Goal: Task Accomplishment & Management: Manage account settings

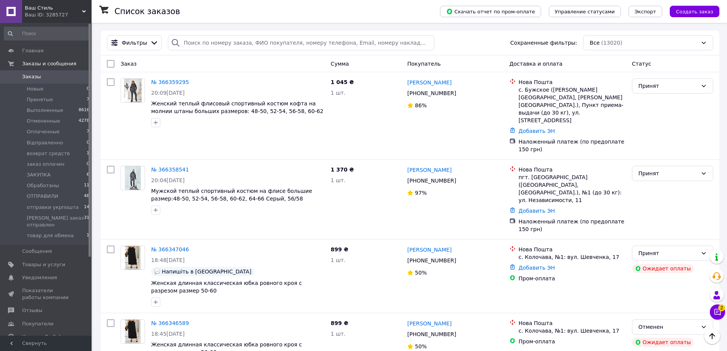
scroll to position [267, 0]
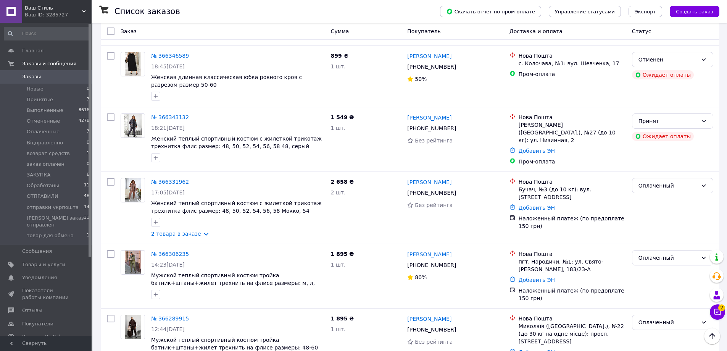
click at [49, 78] on span "Заказы" at bounding box center [46, 76] width 48 height 7
click at [722, 317] on button "Чат с покупателем 2" at bounding box center [717, 311] width 15 height 15
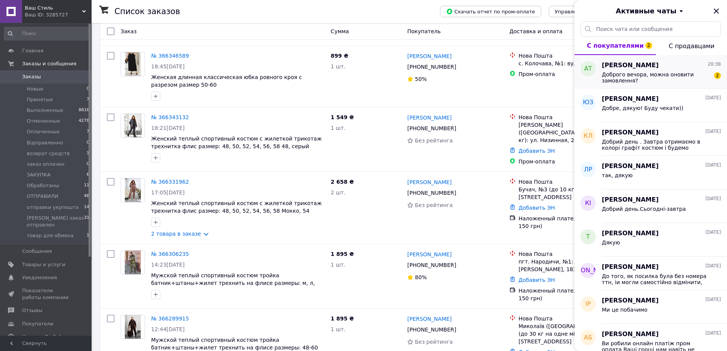
click at [616, 72] on span "Доброго вечора, можна оновити замовлення?" at bounding box center [656, 77] width 108 height 12
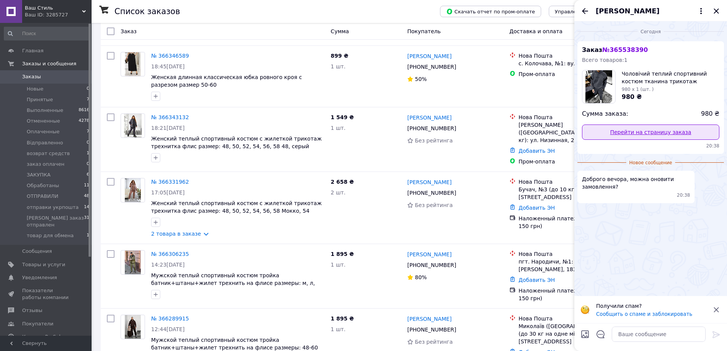
click at [667, 131] on link "Перейти на страницу заказа" at bounding box center [650, 131] width 137 height 15
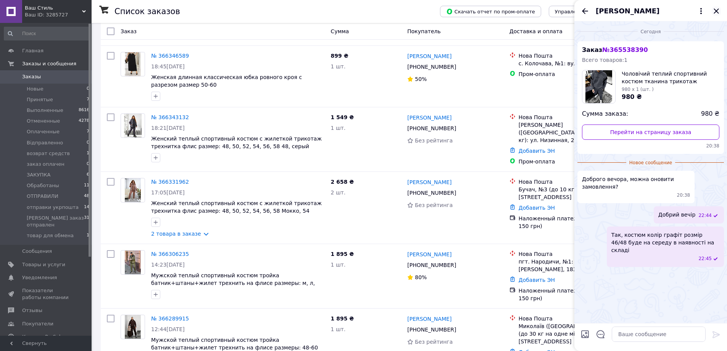
click at [718, 9] on icon "Закрыть" at bounding box center [716, 10] width 5 height 5
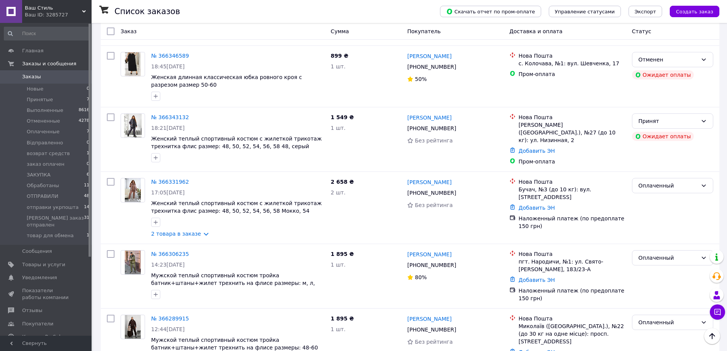
click at [70, 73] on span "Заказы" at bounding box center [46, 76] width 48 height 7
click at [53, 76] on span "Заказы" at bounding box center [46, 76] width 48 height 7
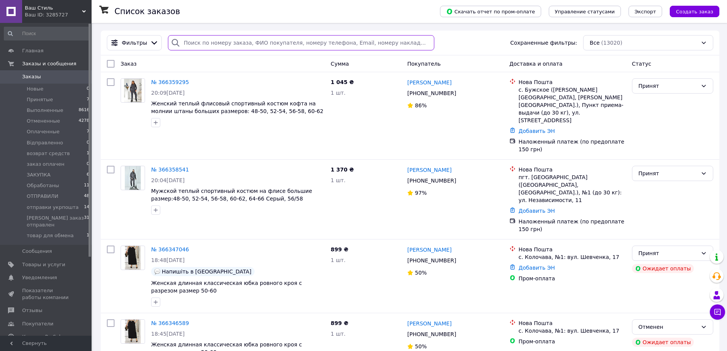
click at [206, 41] on input "search" at bounding box center [301, 42] width 266 height 15
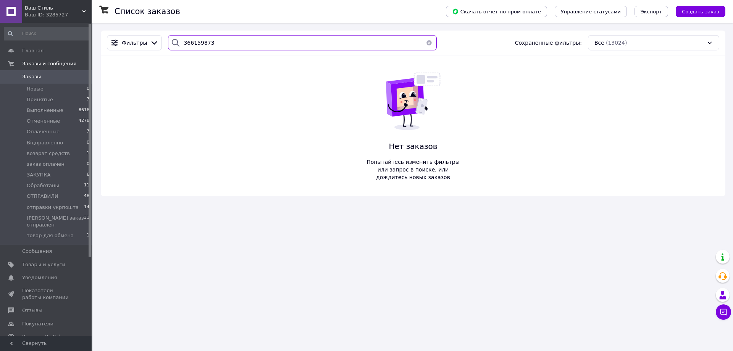
click at [192, 44] on input "366159873" at bounding box center [302, 42] width 269 height 15
type input "366289915"
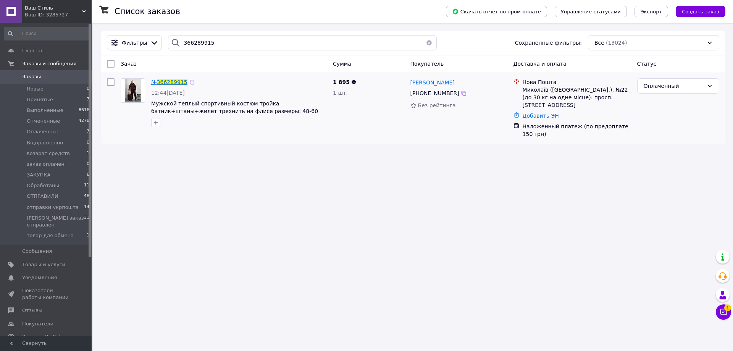
click at [174, 81] on span "366289915" at bounding box center [172, 82] width 31 height 6
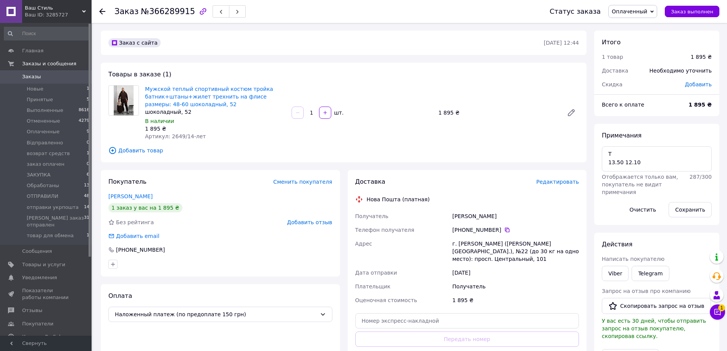
click at [559, 183] on span "Редактировать" at bounding box center [557, 182] width 43 height 6
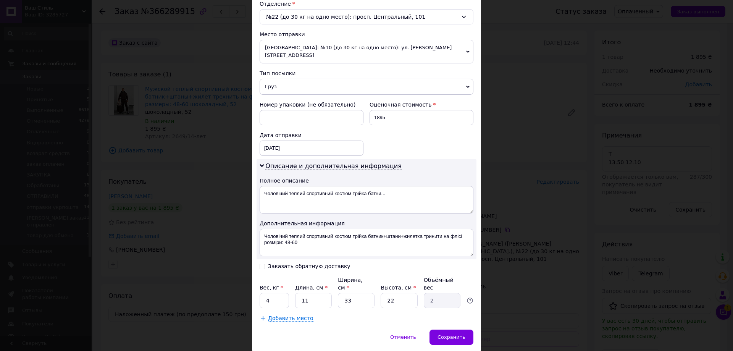
scroll to position [255, 0]
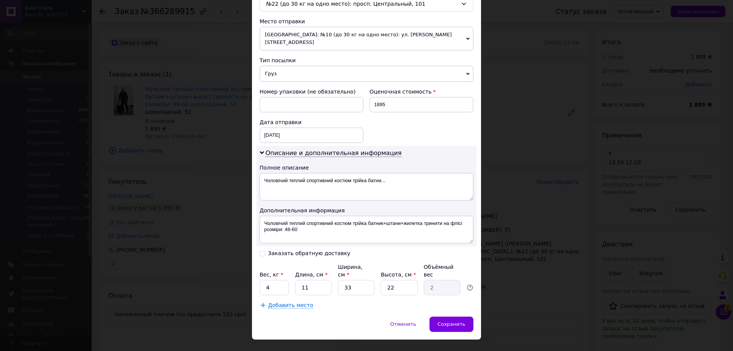
click at [263, 250] on input "Заказать обратную доставку" at bounding box center [262, 252] width 5 height 5
checkbox input "true"
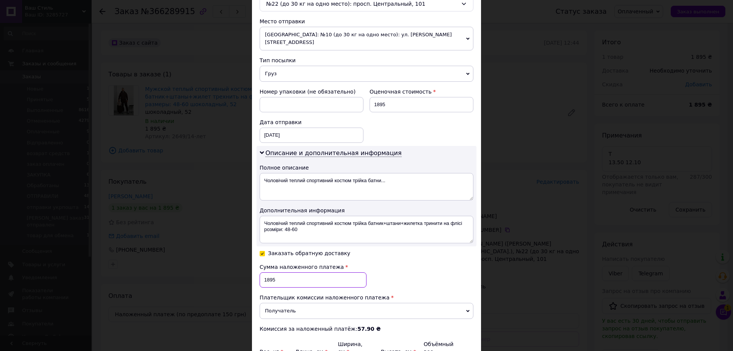
click at [291, 272] on input "1895" at bounding box center [313, 279] width 107 height 15
type input "1745"
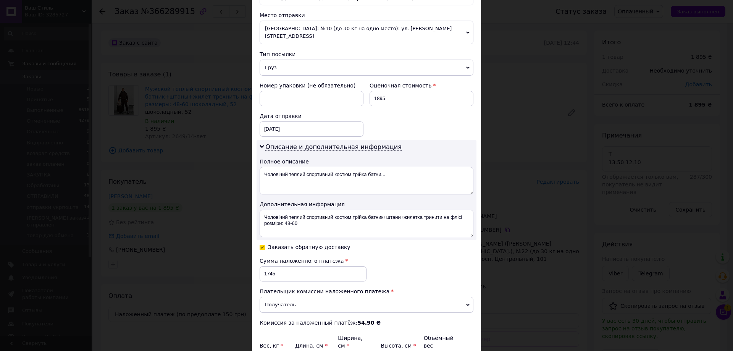
type input "2"
type input "0.36"
type input "25"
type input "4.54"
type input "25"
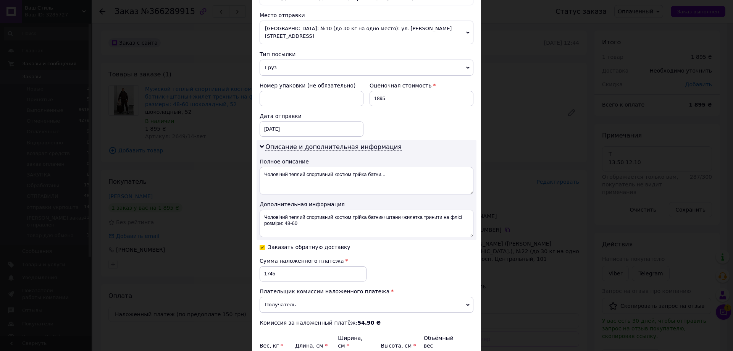
type input "2"
type input "0.28"
type input "21"
type input "2.89"
type input "21"
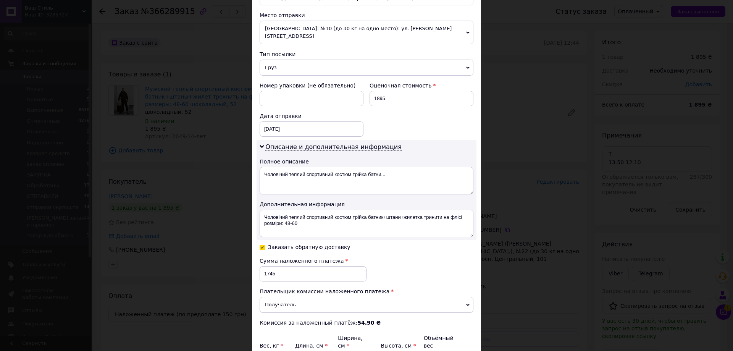
type input "3"
type input "0.39"
type input "30"
type input "3.94"
type input "30.5"
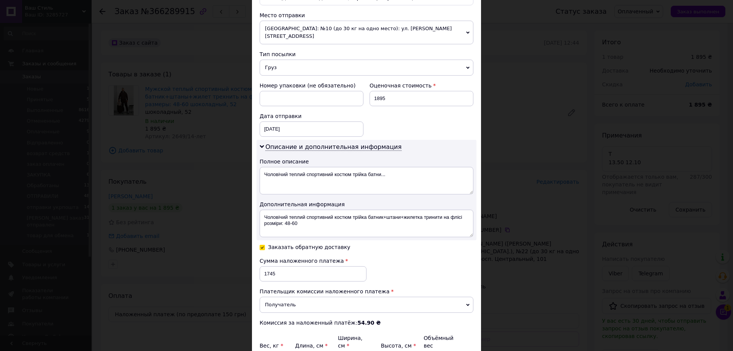
type input "4"
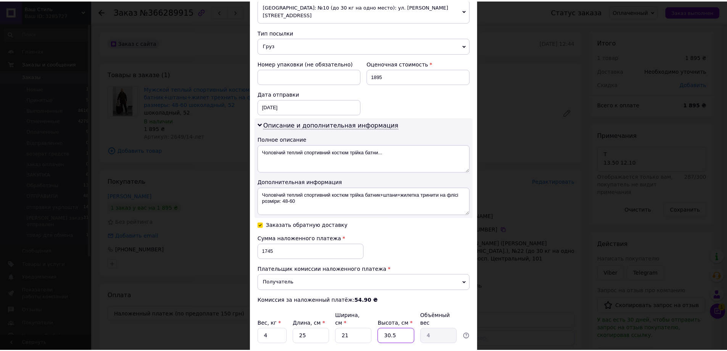
scroll to position [333, 0]
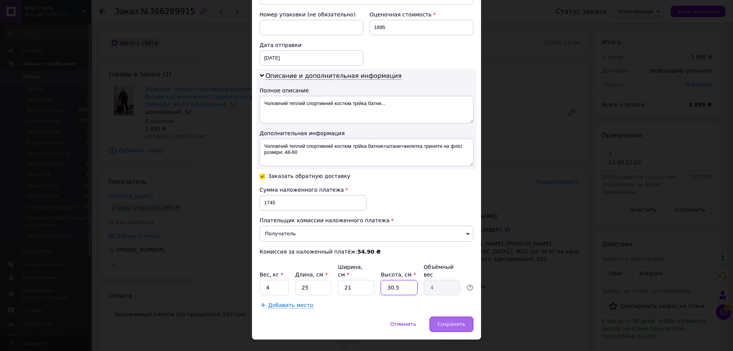
type input "30.5"
click at [441, 321] on span "Сохранить" at bounding box center [452, 324] width 28 height 6
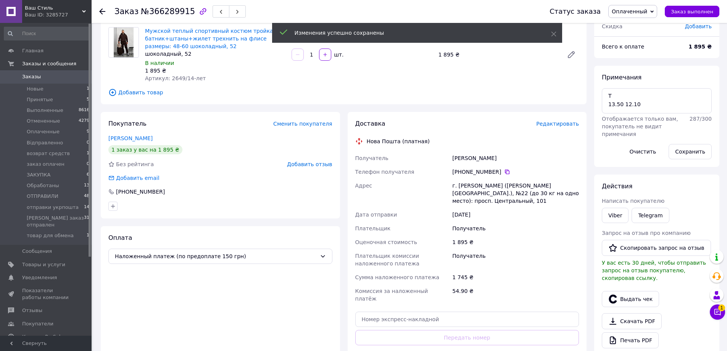
scroll to position [76, 0]
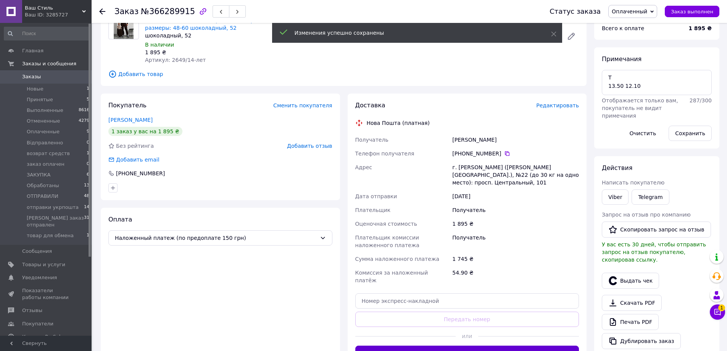
click at [477, 346] on button "Сгенерировать ЭН" at bounding box center [467, 353] width 224 height 15
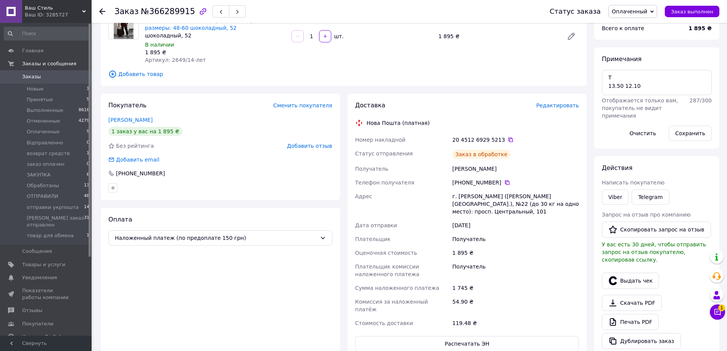
click at [639, 12] on span "Оплаченный" at bounding box center [630, 11] width 36 height 6
click at [635, 28] on li "ЗАКУПКА" at bounding box center [656, 29] width 94 height 11
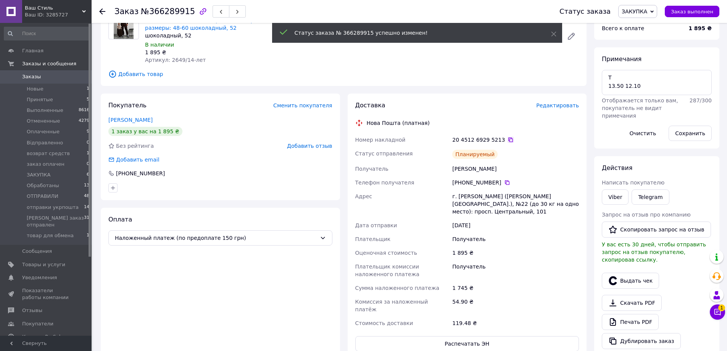
click at [509, 138] on icon at bounding box center [511, 139] width 5 height 5
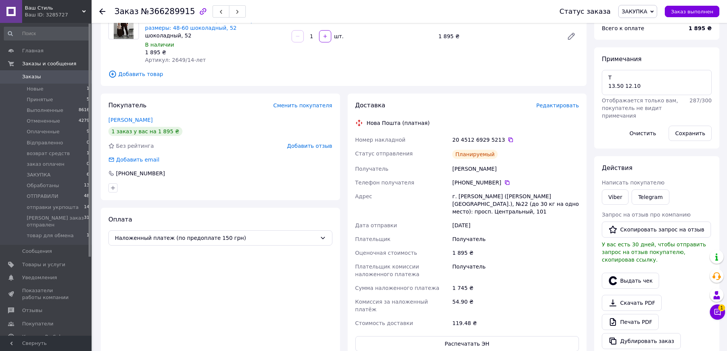
click at [102, 13] on icon at bounding box center [102, 11] width 6 height 6
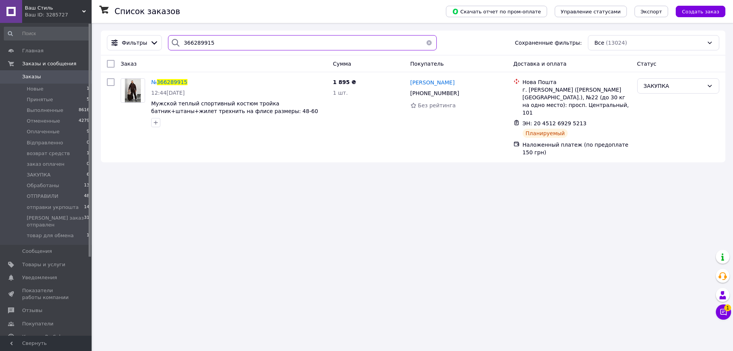
click at [211, 41] on input "366289915" at bounding box center [302, 42] width 269 height 15
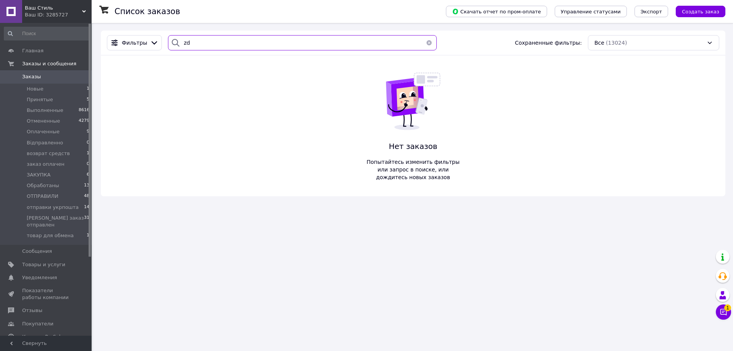
type input "z"
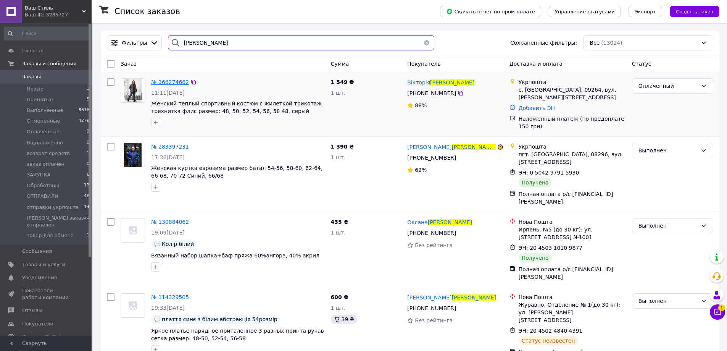
type input "яворська"
click at [173, 79] on span "№ 366274662" at bounding box center [170, 82] width 38 height 6
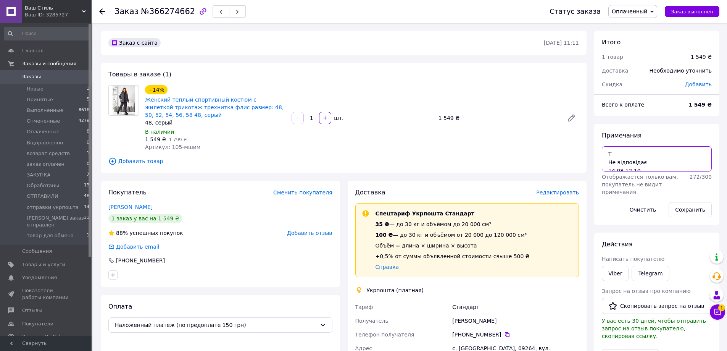
click at [626, 153] on textarea "Т Не відповідає 14.08 12.10" at bounding box center [657, 158] width 110 height 25
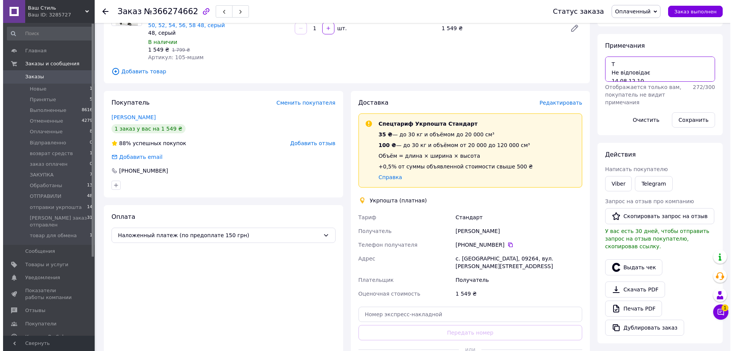
scroll to position [76, 0]
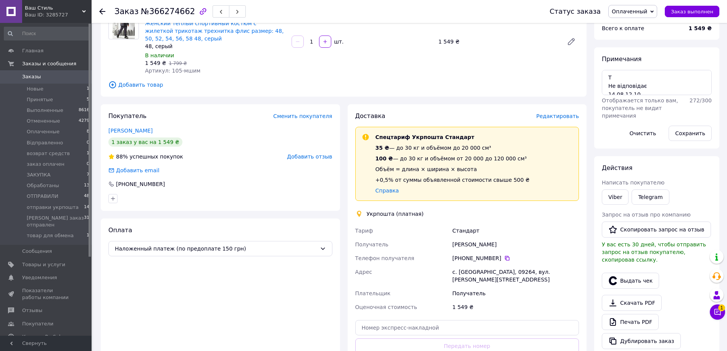
click at [301, 204] on div at bounding box center [220, 198] width 227 height 12
click at [556, 118] on span "Редактировать" at bounding box center [557, 116] width 43 height 6
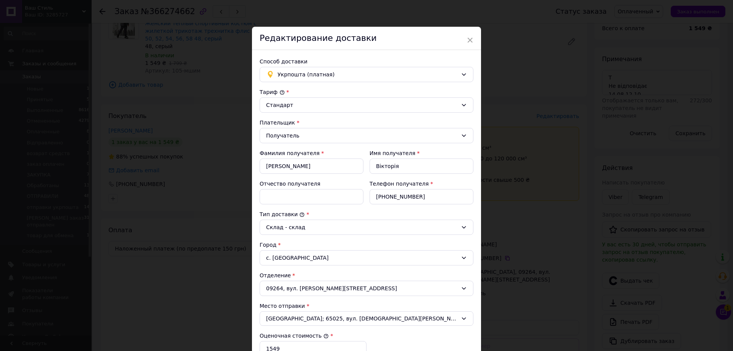
scroll to position [154, 0]
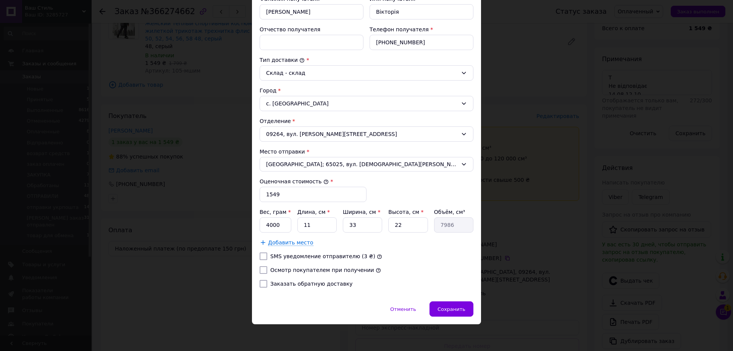
drag, startPoint x: 265, startPoint y: 270, endPoint x: 262, endPoint y: 275, distance: 5.5
click at [264, 271] on input "Осмотр покупателем при получении" at bounding box center [264, 270] width 8 height 8
checkbox input "true"
click at [260, 286] on input "Заказать обратную доставку" at bounding box center [264, 284] width 8 height 8
checkbox input "true"
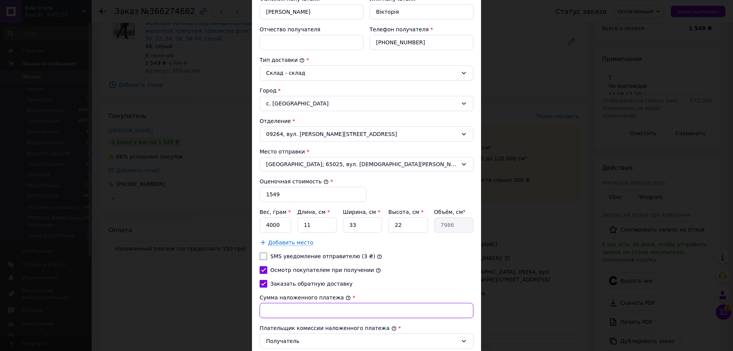
click at [283, 306] on input "Сумма наложенного платежа" at bounding box center [367, 310] width 214 height 15
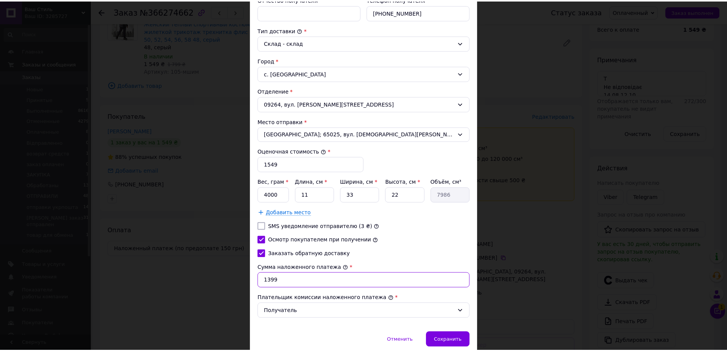
scroll to position [215, 0]
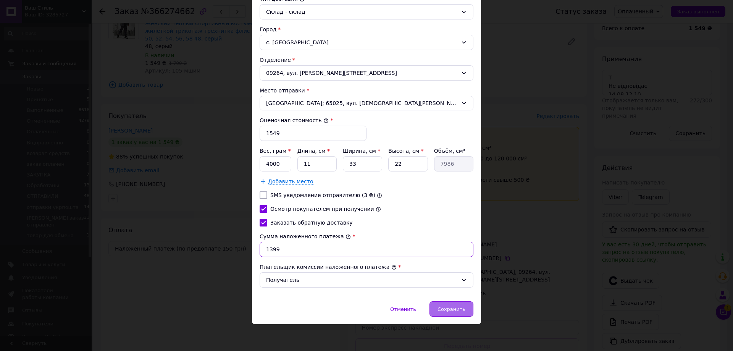
type input "1399"
click at [454, 310] on span "Сохранить" at bounding box center [452, 309] width 28 height 6
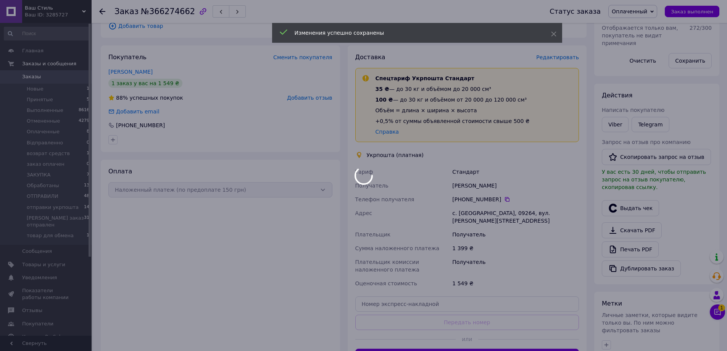
scroll to position [191, 0]
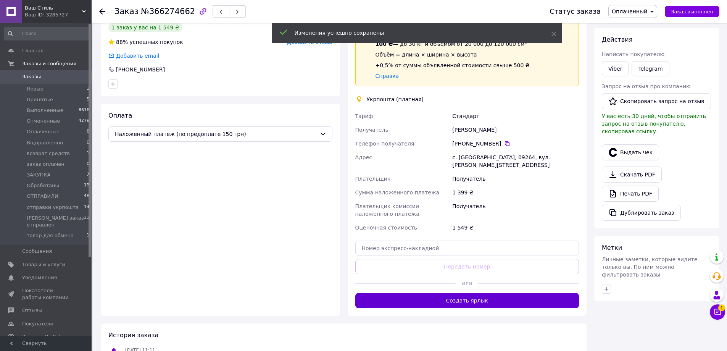
click at [500, 293] on button "Создать ярлык" at bounding box center [467, 300] width 224 height 15
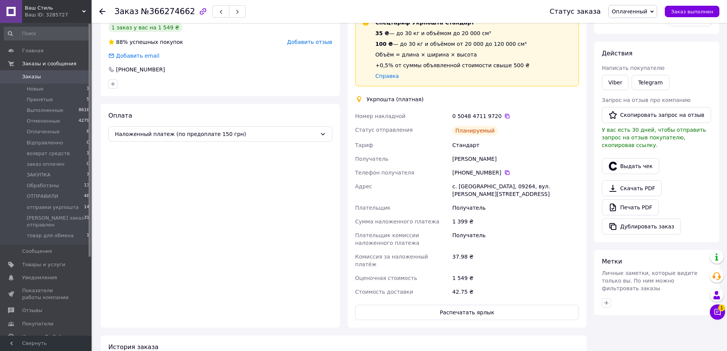
click at [639, 13] on span "Оплаченный" at bounding box center [630, 11] width 36 height 6
click at [637, 29] on li "ЗАКУПКА" at bounding box center [656, 29] width 94 height 11
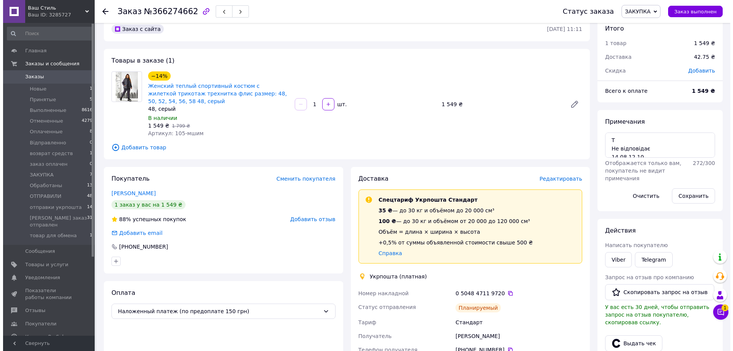
scroll to position [0, 0]
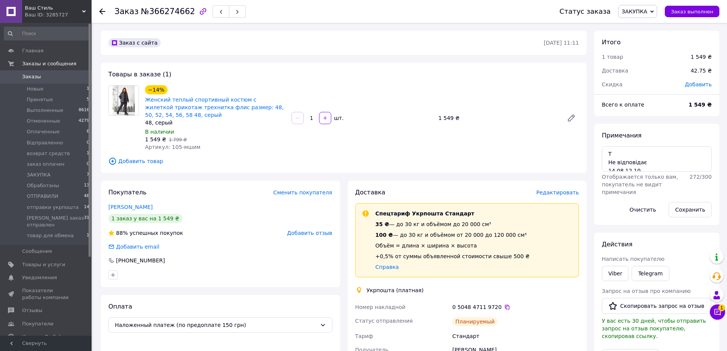
click at [48, 76] on span "Заказы" at bounding box center [46, 76] width 48 height 7
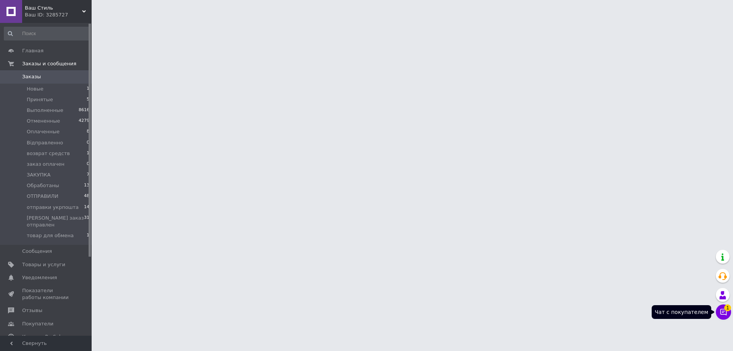
click at [726, 310] on span "1" at bounding box center [727, 306] width 7 height 7
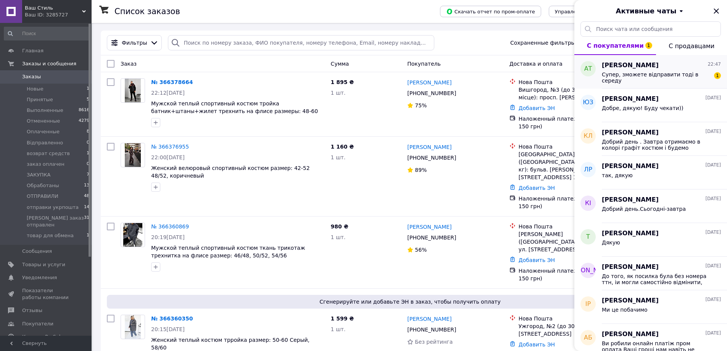
click at [640, 77] on span "Супер, зможете відправити тоді в середу" at bounding box center [656, 77] width 108 height 12
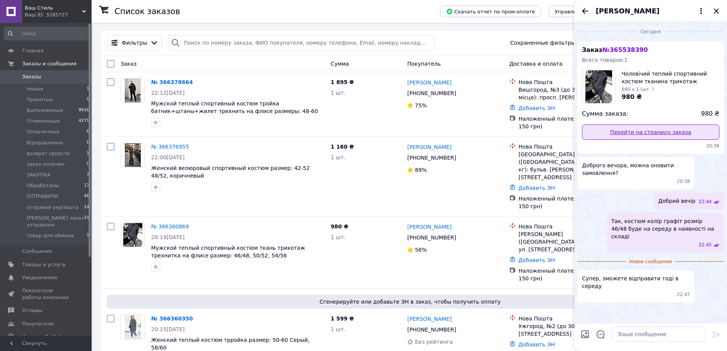
click at [628, 131] on link "Перейти на страницу заказа" at bounding box center [650, 131] width 137 height 15
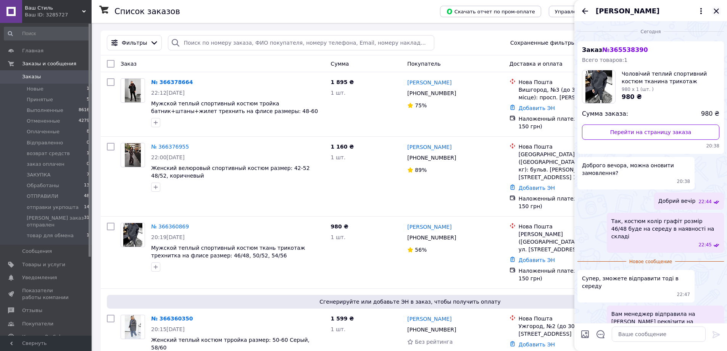
drag, startPoint x: 717, startPoint y: 12, endPoint x: 697, endPoint y: 13, distance: 19.9
click at [716, 12] on icon "Закрыть" at bounding box center [716, 10] width 5 height 5
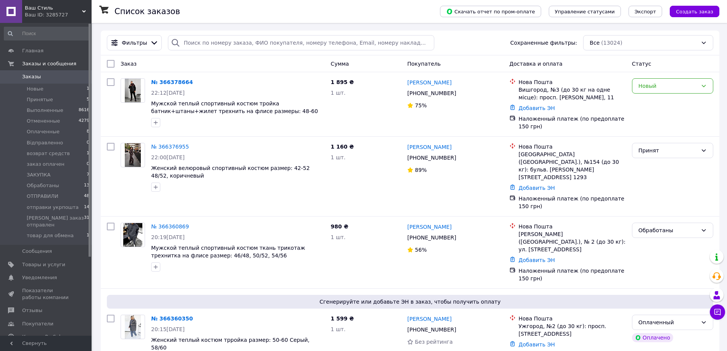
click at [66, 76] on span "Заказы" at bounding box center [46, 76] width 48 height 7
click at [191, 40] on input "search" at bounding box center [301, 42] width 266 height 15
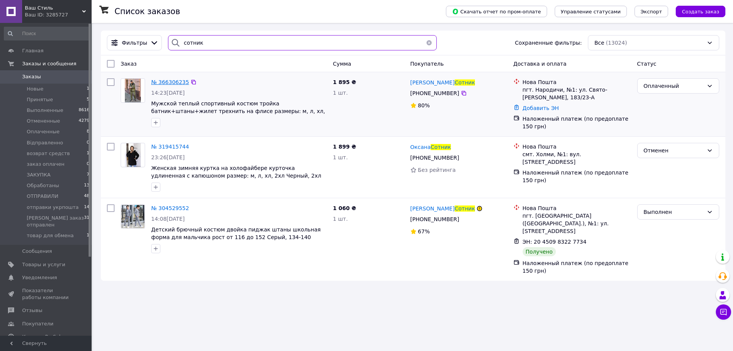
type input "сотник"
click at [171, 81] on span "№ 366306235" at bounding box center [170, 82] width 38 height 6
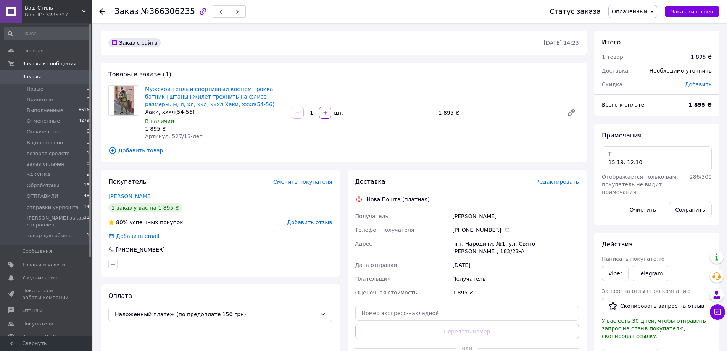
click at [559, 182] on span "Редактировать" at bounding box center [557, 182] width 43 height 6
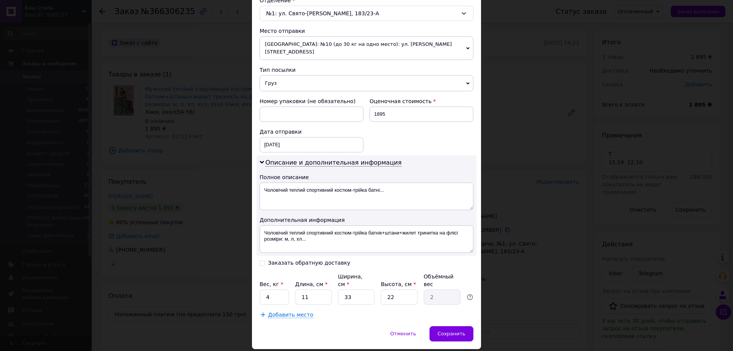
scroll to position [255, 0]
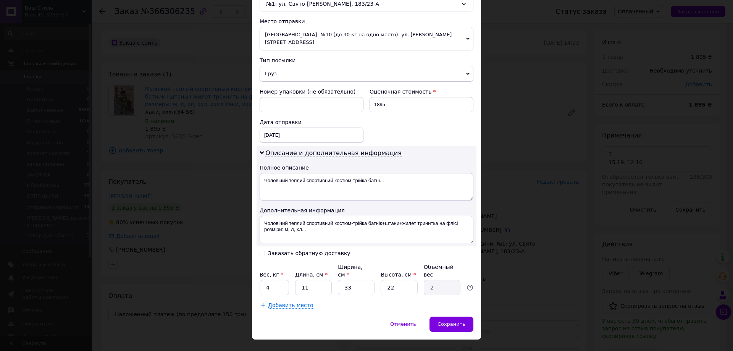
click at [262, 250] on input "Заказать обратную доставку" at bounding box center [262, 252] width 5 height 5
checkbox input "true"
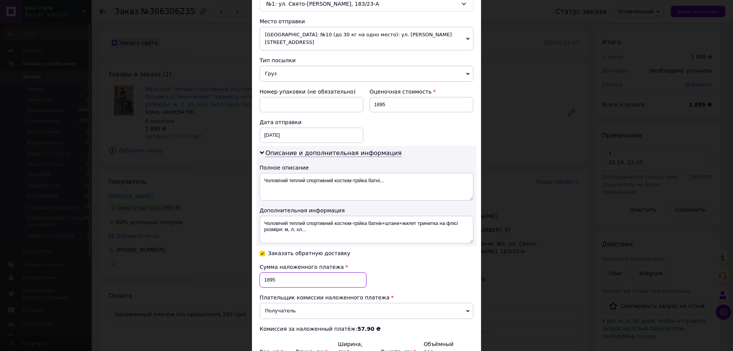
click at [282, 274] on input "1895" at bounding box center [313, 279] width 107 height 15
click at [283, 274] on input "1895" at bounding box center [313, 279] width 107 height 15
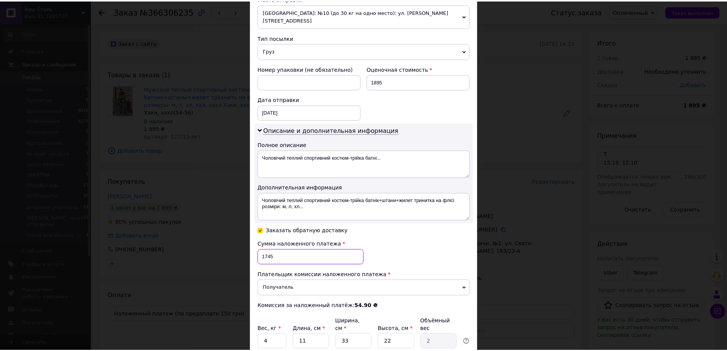
scroll to position [332, 0]
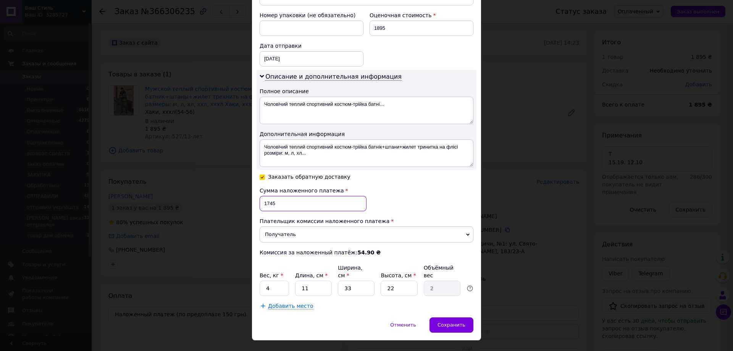
type input "1745"
click at [320, 281] on input "11" at bounding box center [313, 288] width 37 height 15
type input "2"
type input "0.36"
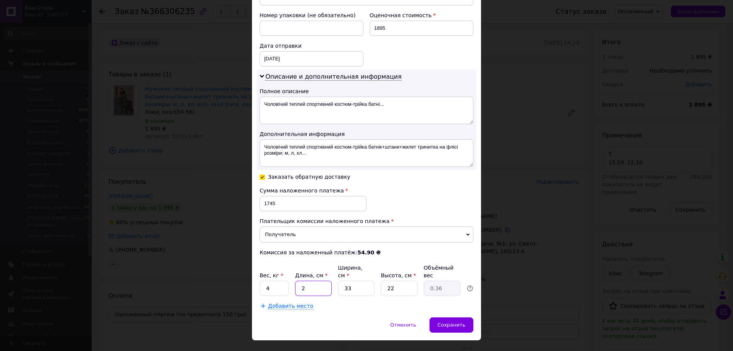
type input "25"
type input "4.54"
type input "25"
type input "2"
type input "0.28"
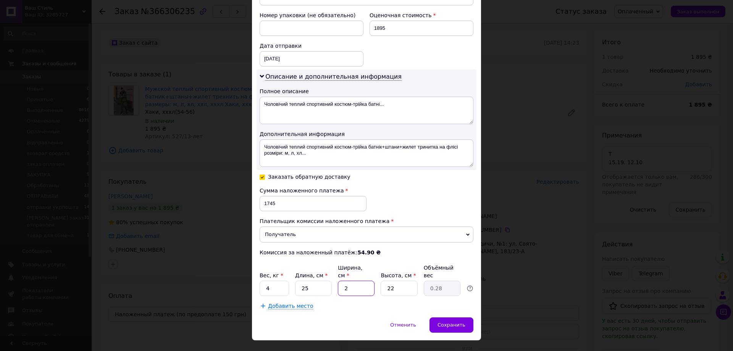
type input "21"
type input "2.89"
type input "21"
type input "3"
type input "0.39"
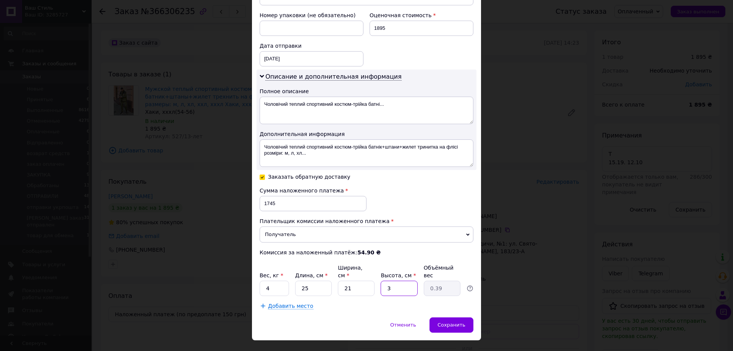
type input "30"
type input "3.94"
type input "30.5"
type input "4"
type input "30.5"
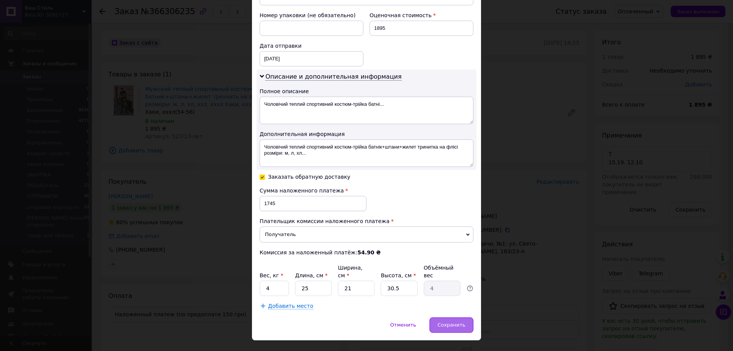
click at [470, 317] on div "Сохранить" at bounding box center [452, 324] width 44 height 15
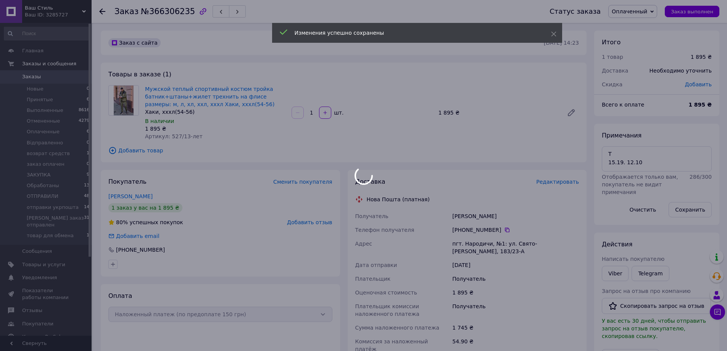
scroll to position [153, 0]
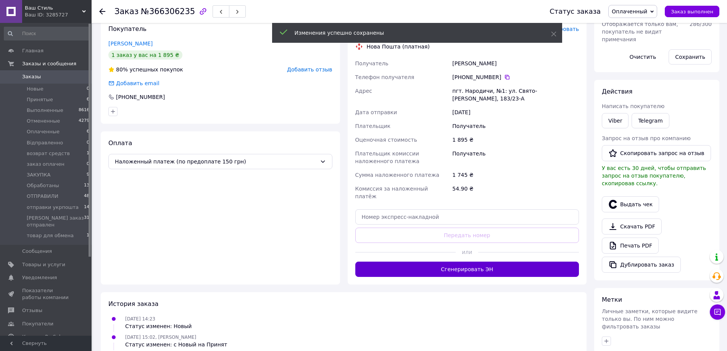
click at [474, 262] on button "Сгенерировать ЭН" at bounding box center [467, 269] width 224 height 15
click at [633, 15] on span "Оплаченный" at bounding box center [630, 11] width 36 height 6
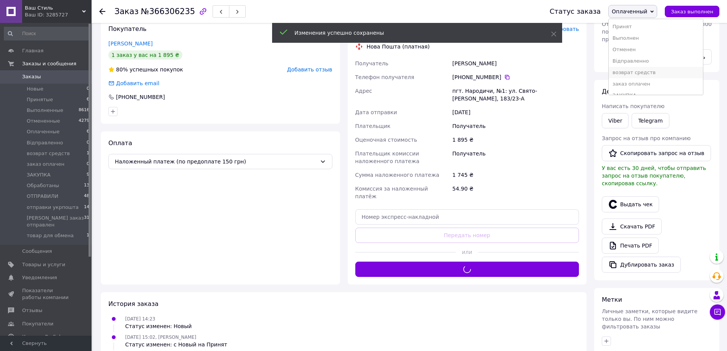
scroll to position [66, 0]
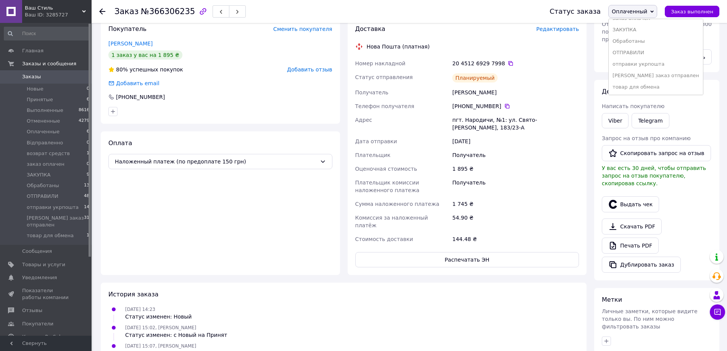
click at [640, 31] on li "ЗАКУПКА" at bounding box center [656, 29] width 94 height 11
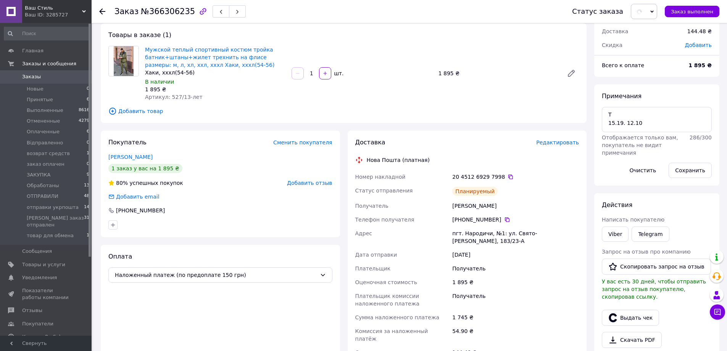
scroll to position [38, 0]
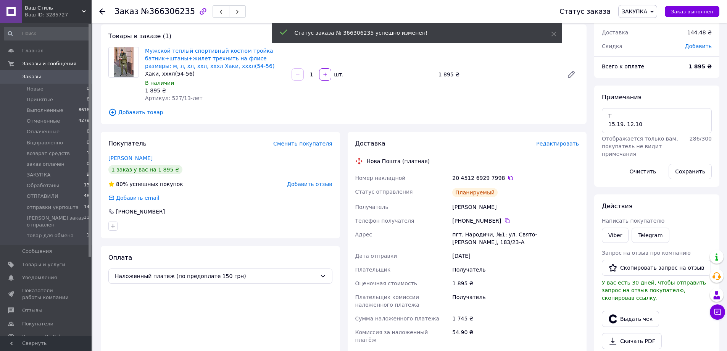
click at [508, 178] on icon at bounding box center [511, 178] width 6 height 6
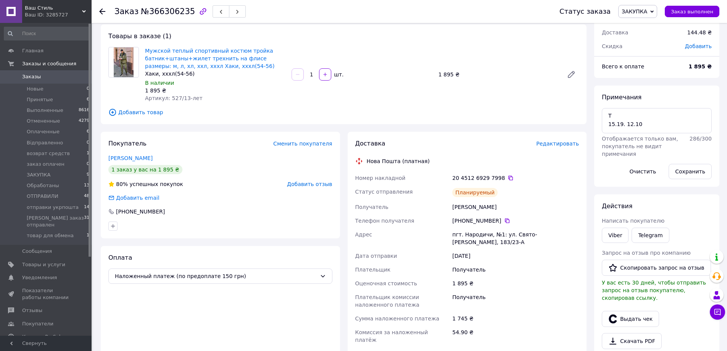
click at [57, 76] on span "Заказы" at bounding box center [46, 76] width 48 height 7
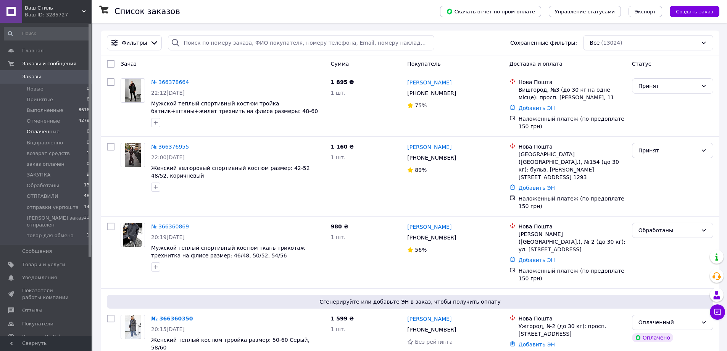
click at [56, 134] on li "Оплаченные 6" at bounding box center [47, 131] width 94 height 11
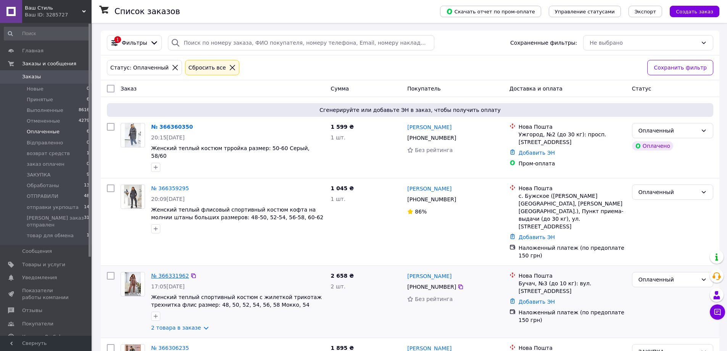
click at [165, 273] on link "№ 366331962" at bounding box center [170, 276] width 38 height 6
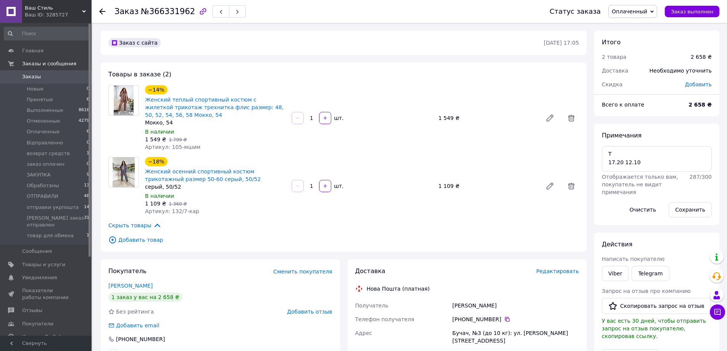
click at [555, 272] on span "Редактировать" at bounding box center [557, 271] width 43 height 6
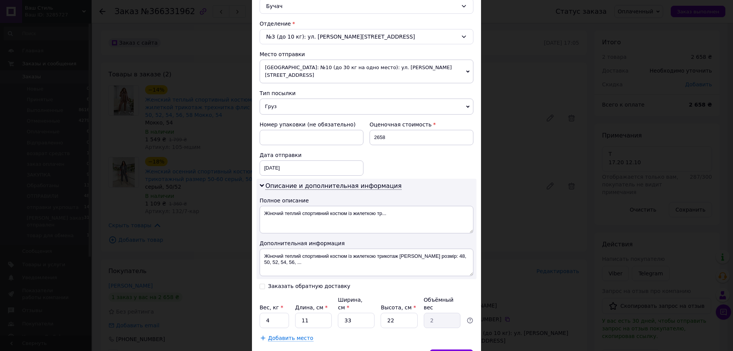
scroll to position [255, 0]
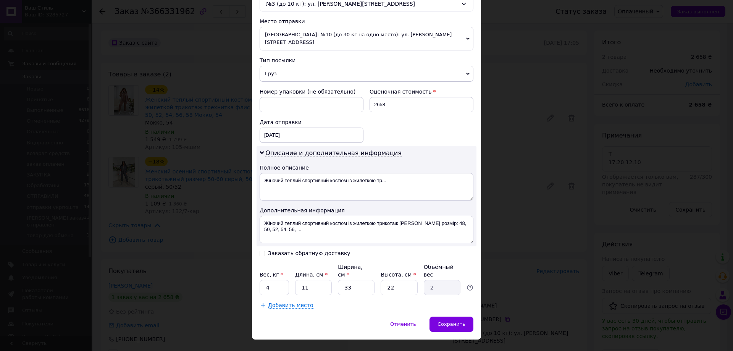
click at [262, 250] on input "Заказать обратную доставку" at bounding box center [262, 252] width 5 height 5
checkbox input "true"
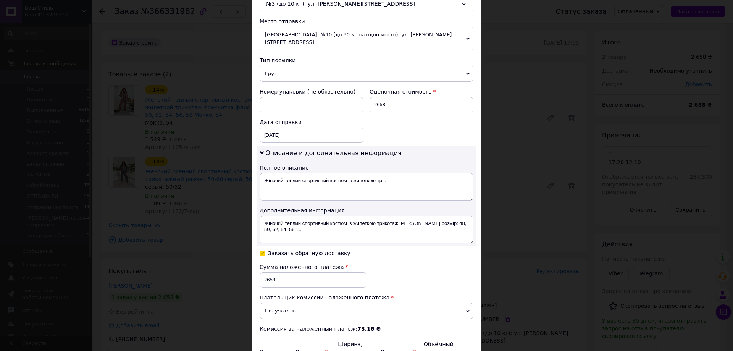
click at [389, 263] on div "Сумма наложенного платежа 2658 Плательщик комиссии наложенного платежа Получате…" at bounding box center [367, 297] width 214 height 69
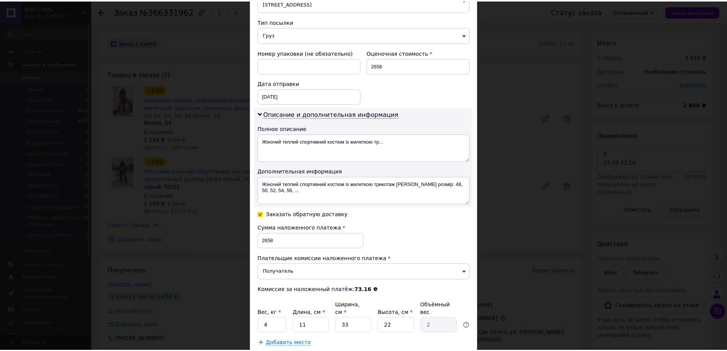
scroll to position [333, 0]
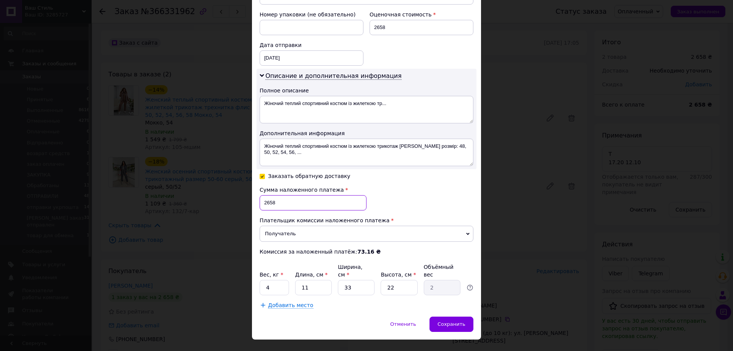
click at [279, 195] on input "2658" at bounding box center [313, 202] width 107 height 15
type input "2508"
click at [320, 280] on input "11" at bounding box center [313, 287] width 37 height 15
drag, startPoint x: 340, startPoint y: 261, endPoint x: 343, endPoint y: 257, distance: 5.0
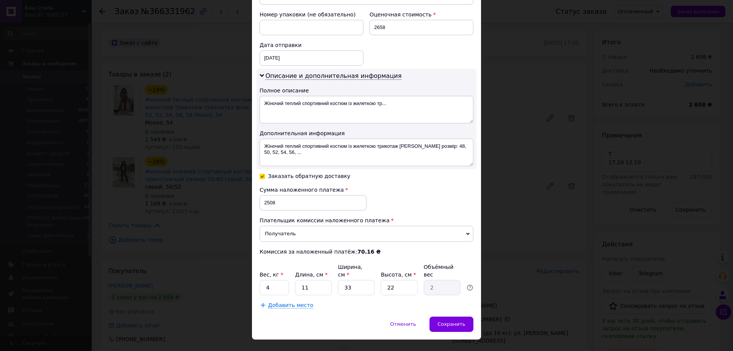
click at [343, 264] on label "Ширина, см *" at bounding box center [350, 271] width 24 height 14
click at [343, 280] on input "33" at bounding box center [356, 287] width 37 height 15
click at [314, 280] on input "11" at bounding box center [313, 287] width 37 height 15
type input "2"
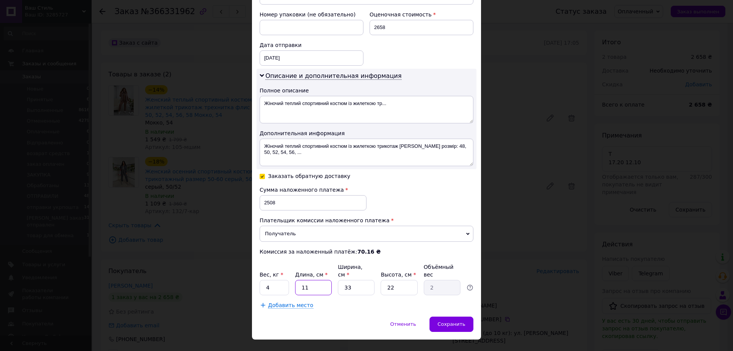
type input "0.36"
type input "25"
type input "4.54"
type input "25"
type input "2"
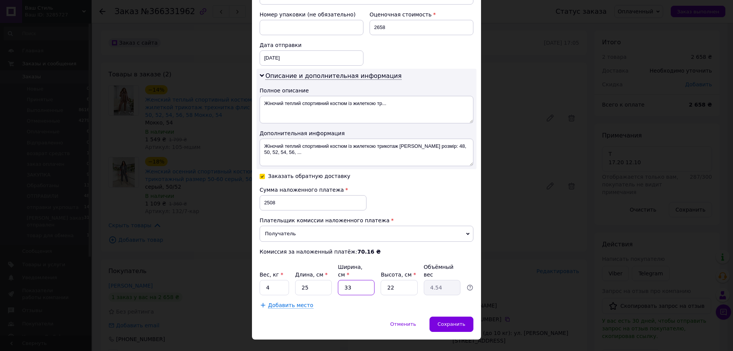
type input "0.28"
type input "21"
type input "2.89"
type input "21"
type input "3"
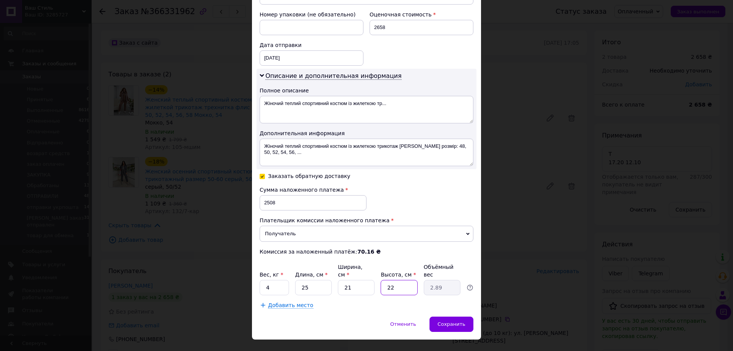
type input "0.39"
type input "30"
type input "3.94"
type input "30.5"
type input "4"
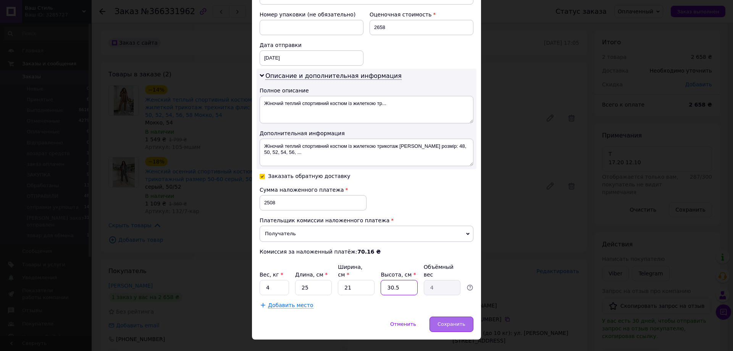
type input "30.5"
click at [448, 321] on span "Сохранить" at bounding box center [452, 324] width 28 height 6
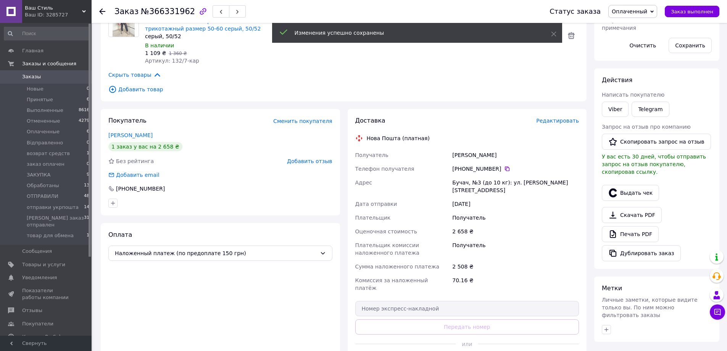
scroll to position [191, 0]
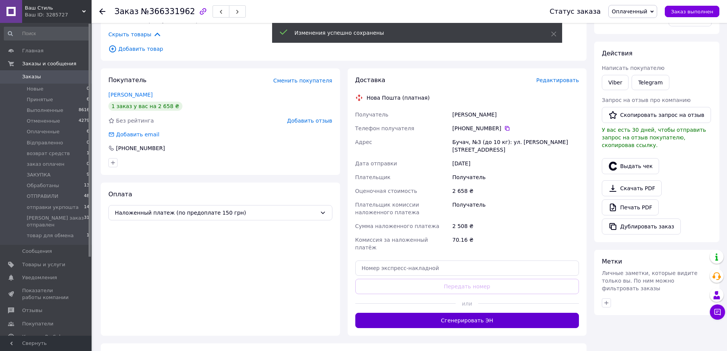
click at [480, 313] on button "Сгенерировать ЭН" at bounding box center [467, 320] width 224 height 15
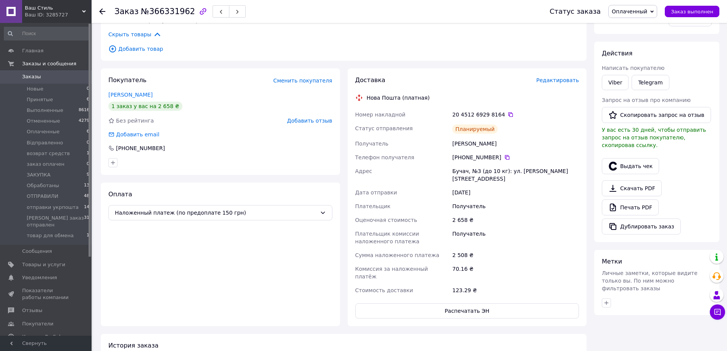
click at [637, 10] on span "Оплаченный" at bounding box center [630, 11] width 36 height 6
click at [641, 33] on li "ЗАКУПКА" at bounding box center [656, 29] width 94 height 11
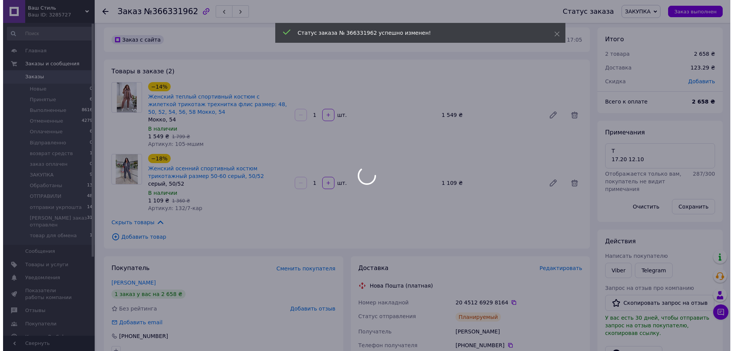
scroll to position [0, 0]
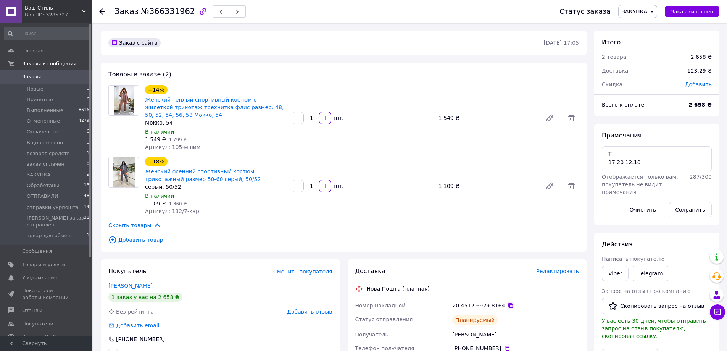
click at [508, 305] on icon at bounding box center [511, 305] width 6 height 6
click at [508, 304] on icon at bounding box center [511, 305] width 6 height 6
click at [66, 74] on span "Заказы" at bounding box center [46, 76] width 48 height 7
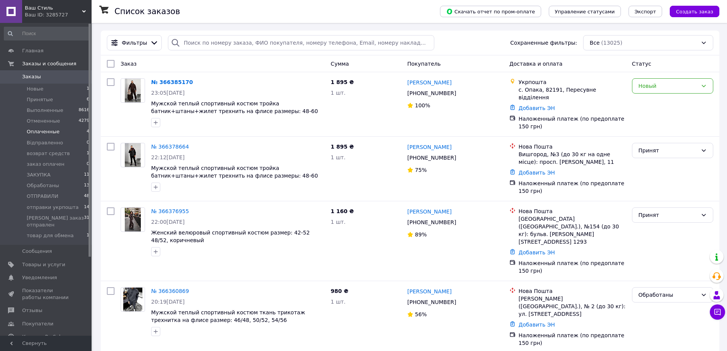
click at [75, 133] on li "Оплаченные 4" at bounding box center [47, 131] width 94 height 11
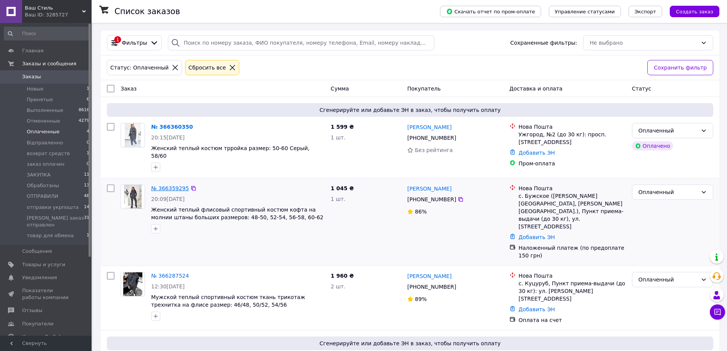
click at [160, 185] on link "№ 366359295" at bounding box center [170, 188] width 38 height 6
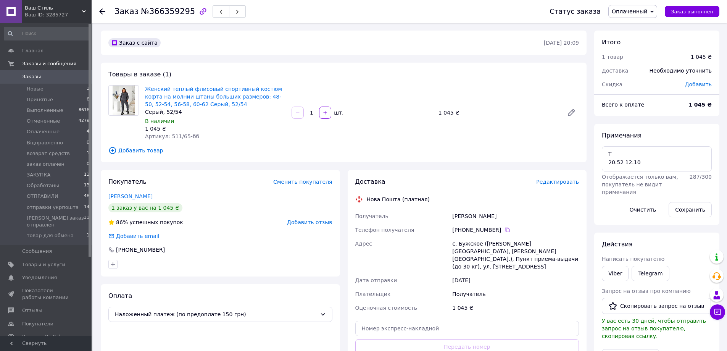
click at [556, 183] on span "Редактировать" at bounding box center [557, 182] width 43 height 6
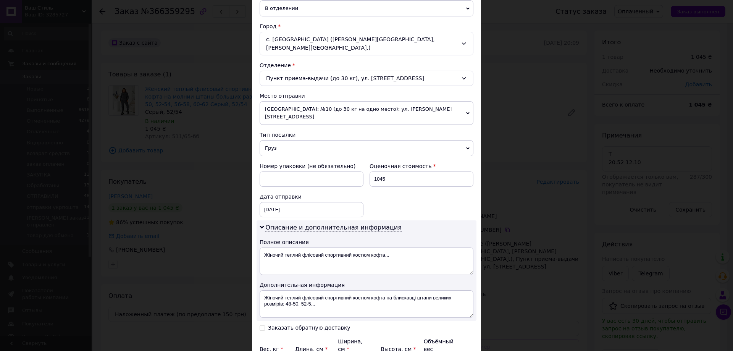
scroll to position [255, 0]
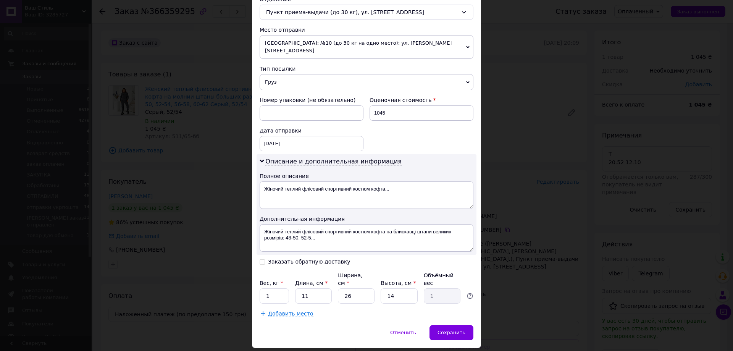
click at [260, 259] on input "Заказать обратную доставку" at bounding box center [262, 261] width 5 height 5
checkbox input "true"
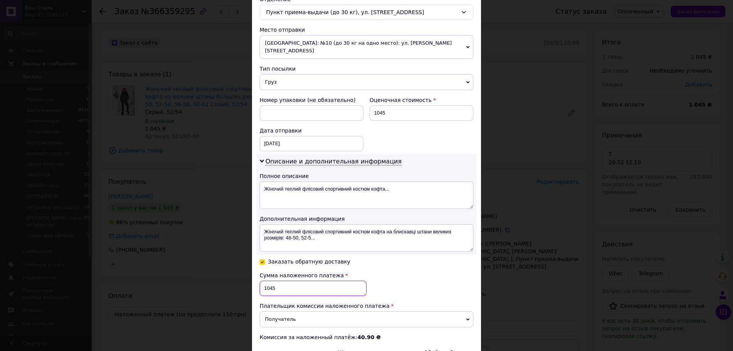
click at [285, 281] on input "1045" at bounding box center [313, 288] width 107 height 15
drag, startPoint x: 285, startPoint y: 272, endPoint x: 295, endPoint y: 261, distance: 15.1
click at [290, 281] on input "1045" at bounding box center [313, 288] width 107 height 15
type input "895"
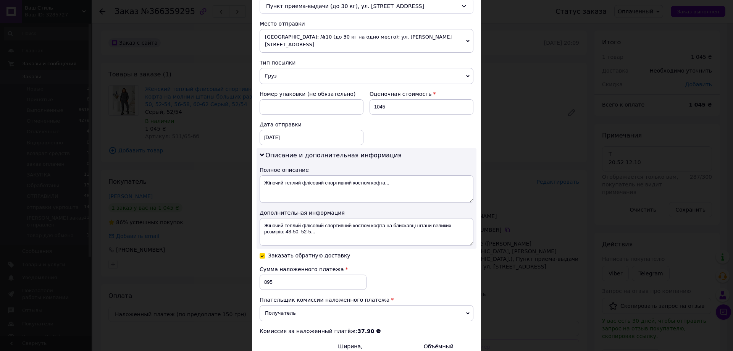
type input "2"
type input "0.18"
type input "25"
type input "2.28"
type input "25"
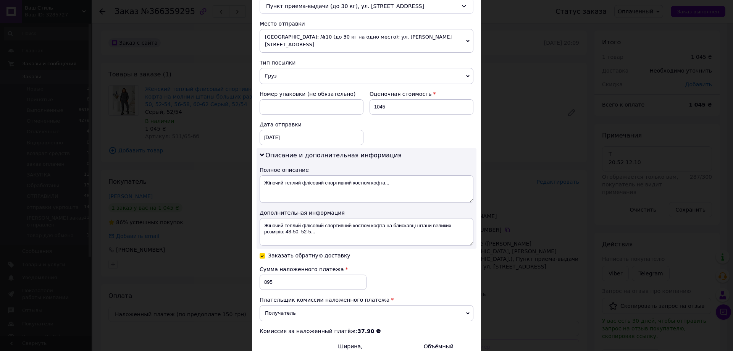
type input "2"
type input "0.18"
type input "21"
type input "1.84"
type input "21"
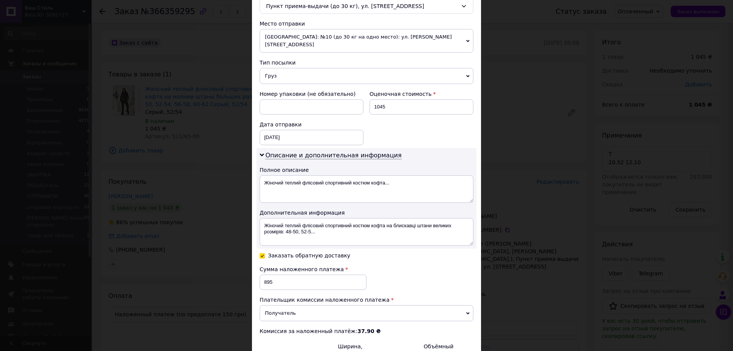
type input "3"
type input "0.39"
type input "30"
type input "3.94"
type input "30.5"
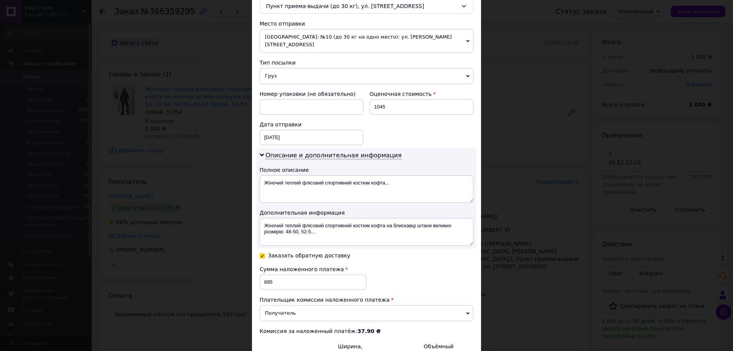
type input "4"
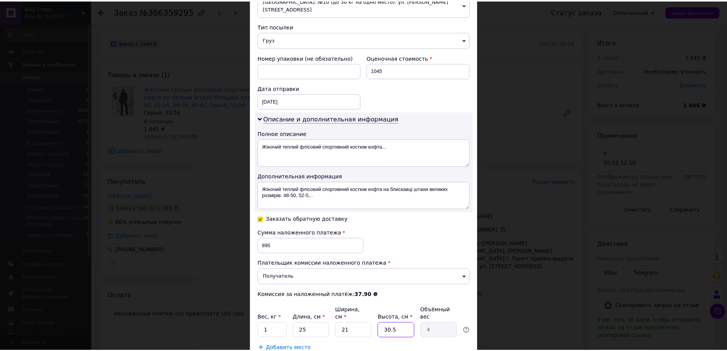
scroll to position [333, 0]
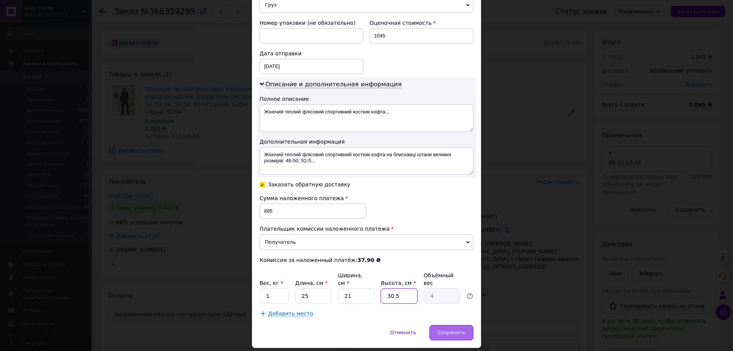
type input "30.5"
click at [450, 325] on div "Сохранить" at bounding box center [452, 332] width 44 height 15
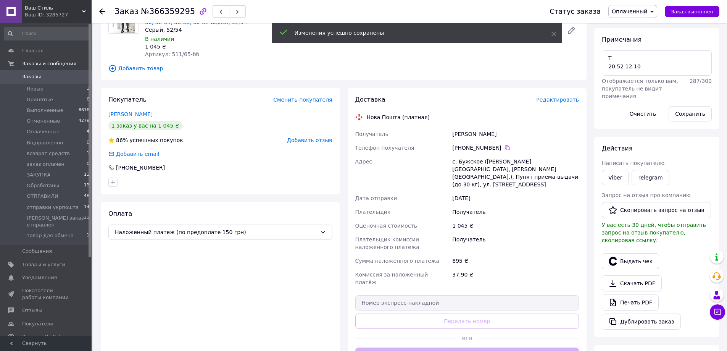
scroll to position [153, 0]
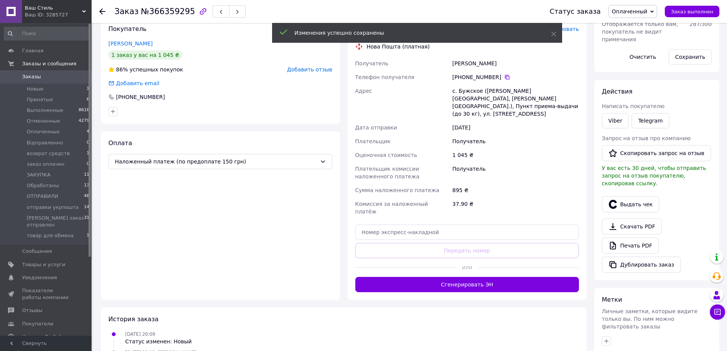
click at [473, 277] on button "Сгенерировать ЭН" at bounding box center [467, 284] width 224 height 15
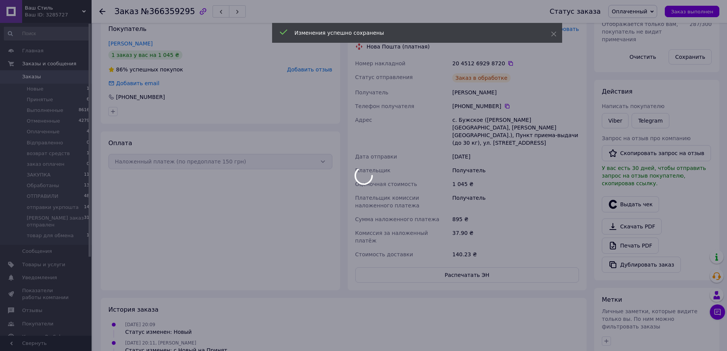
scroll to position [76, 0]
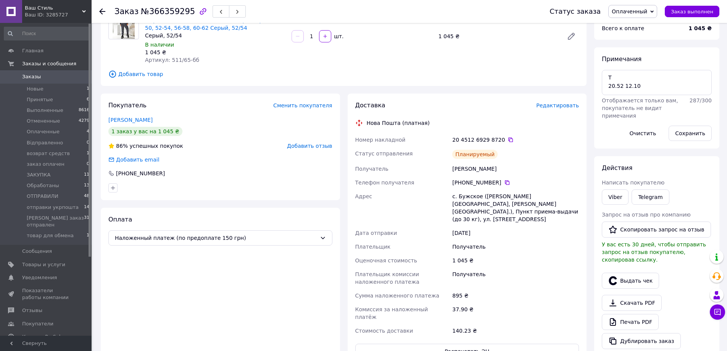
click at [509, 139] on icon at bounding box center [511, 139] width 5 height 5
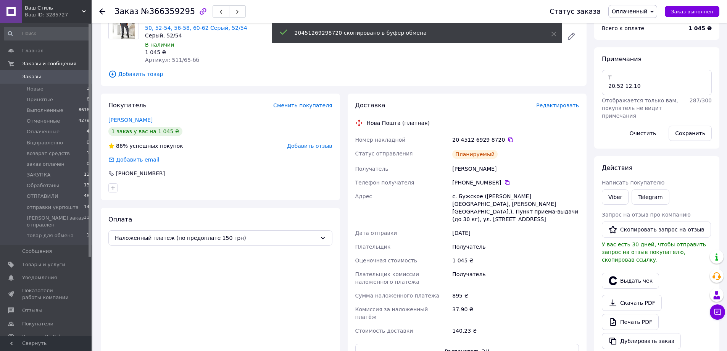
click at [632, 15] on span "Оплаченный" at bounding box center [633, 11] width 49 height 13
click at [643, 55] on li "ЗАКУПКА" at bounding box center [656, 57] width 94 height 11
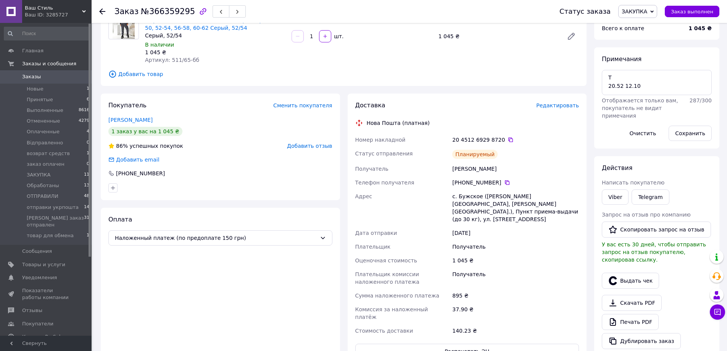
click at [49, 81] on link "Заказы 0" at bounding box center [47, 76] width 94 height 13
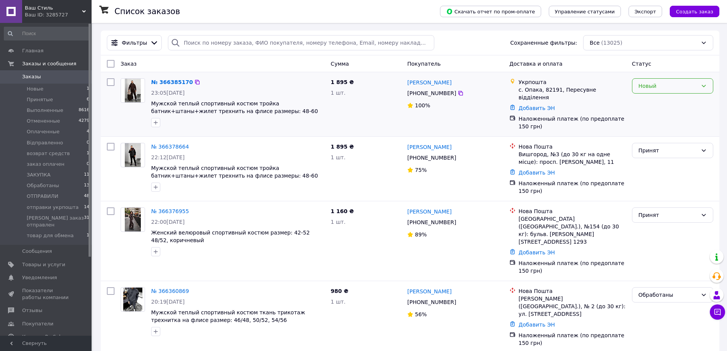
click at [675, 85] on div "Новый" at bounding box center [668, 86] width 59 height 8
click at [666, 102] on li "Принят" at bounding box center [673, 103] width 81 height 14
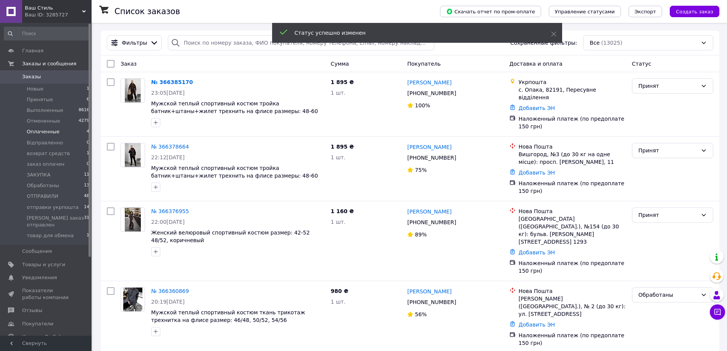
click at [58, 132] on li "Оплаченные 4" at bounding box center [47, 131] width 94 height 11
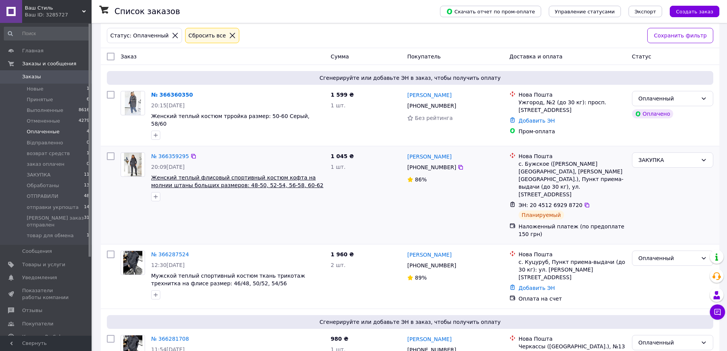
scroll to position [56, 0]
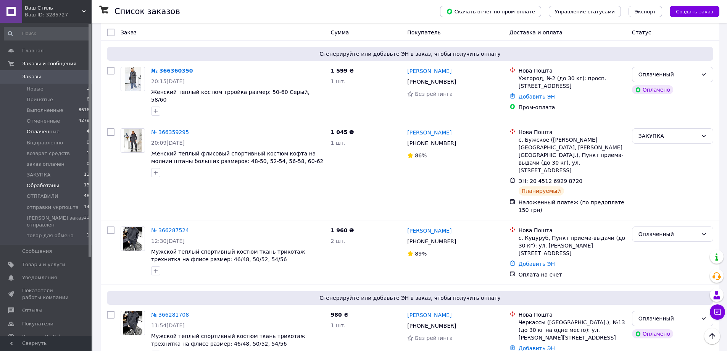
click at [44, 187] on span "Обработаны" at bounding box center [43, 185] width 32 height 7
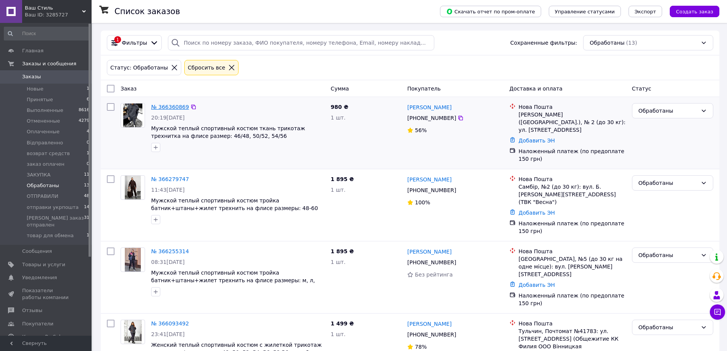
click at [171, 105] on link "№ 366360869" at bounding box center [170, 107] width 38 height 6
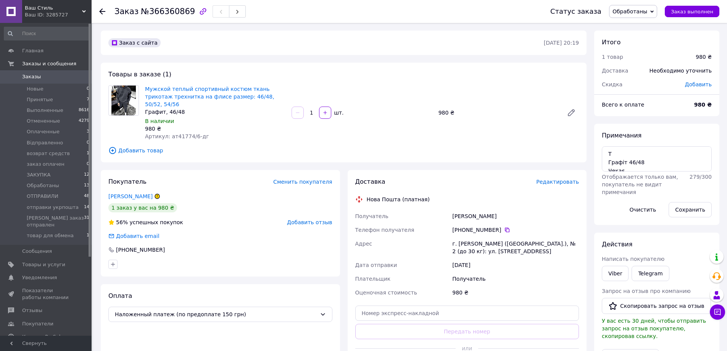
click at [557, 179] on span "Редактировать" at bounding box center [557, 182] width 43 height 6
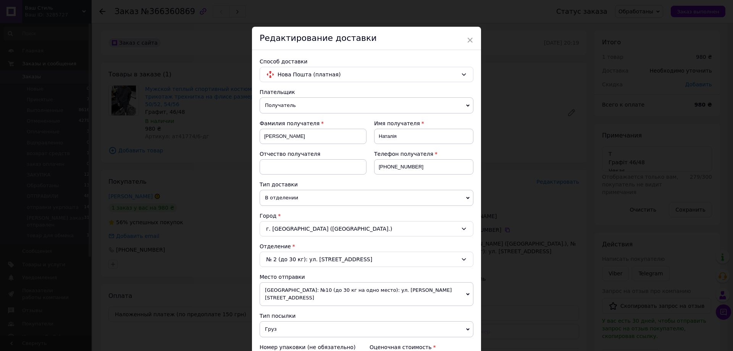
click at [338, 271] on div "Плательщик Получатель Отправитель Фамилия получателя Єрмоленко Имя получателя Н…" at bounding box center [367, 326] width 214 height 476
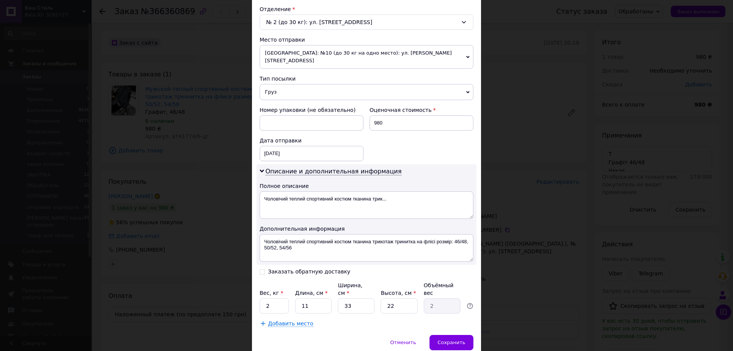
scroll to position [255, 0]
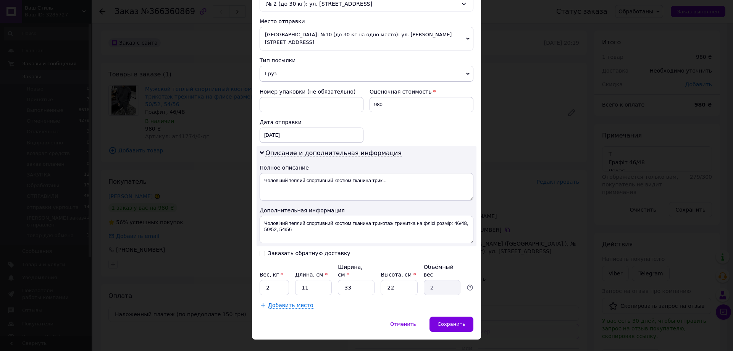
click at [262, 250] on input "Заказать обратную доставку" at bounding box center [262, 252] width 5 height 5
checkbox input "true"
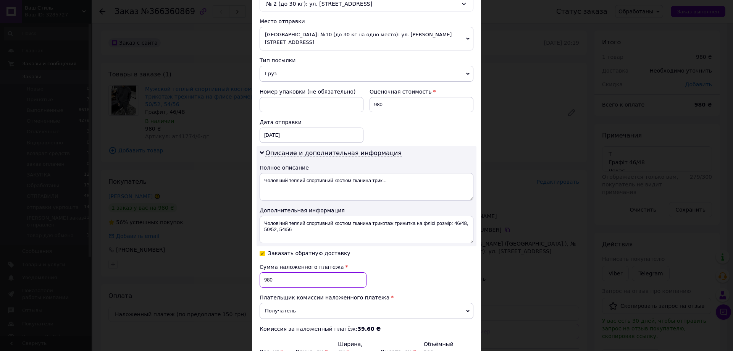
click at [278, 272] on input "980" at bounding box center [313, 279] width 107 height 15
type input "830"
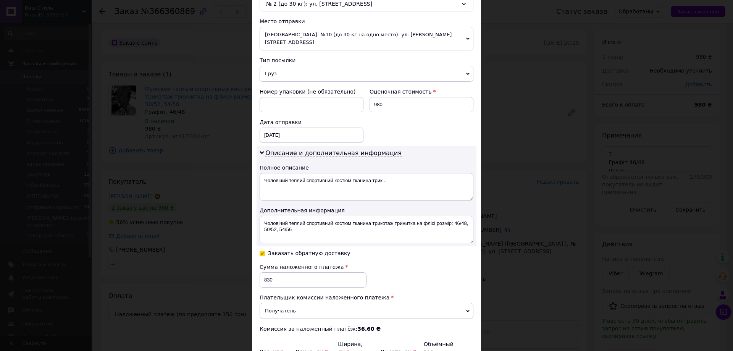
type input "2"
type input "0.36"
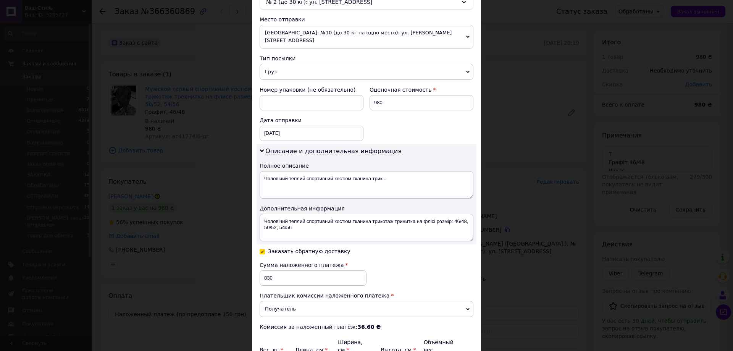
type input "25"
type input "4.54"
type input "25"
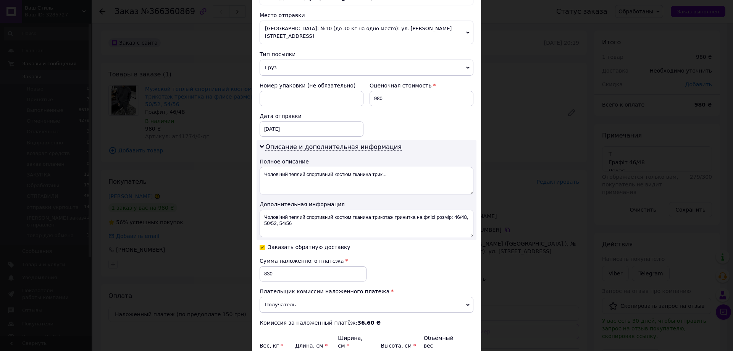
type input "2"
type input "0.28"
type input "21"
type input "2.89"
type input "21"
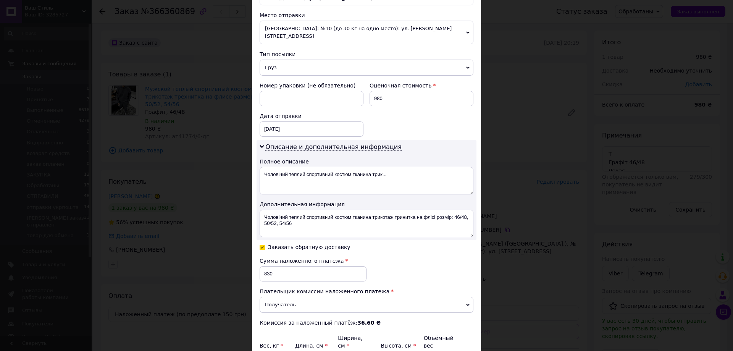
type input "3"
type input "0.39"
type input "30"
type input "3.94"
type input "30.5"
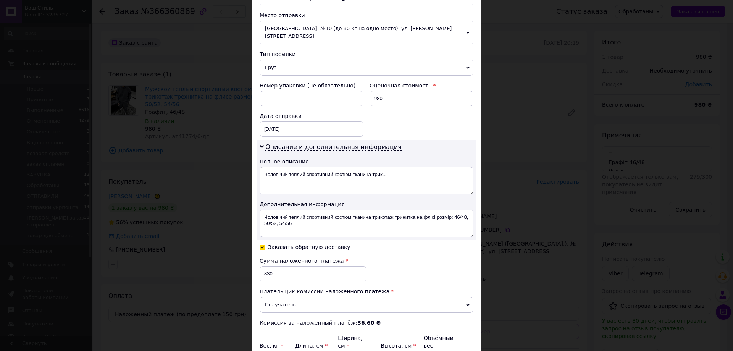
type input "4"
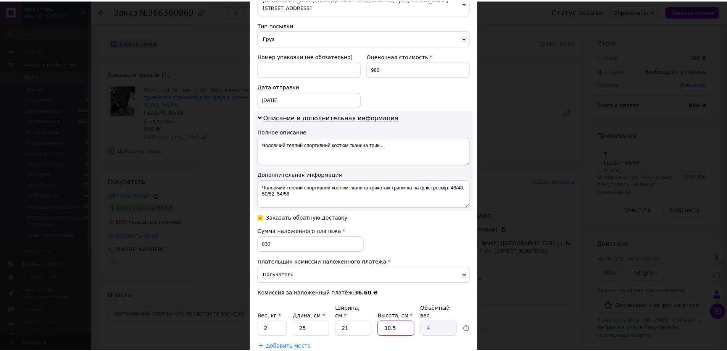
scroll to position [333, 0]
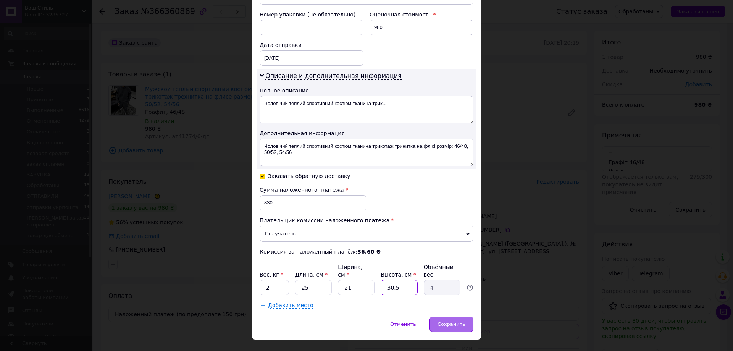
type input "30.5"
click at [450, 321] on span "Сохранить" at bounding box center [452, 324] width 28 height 6
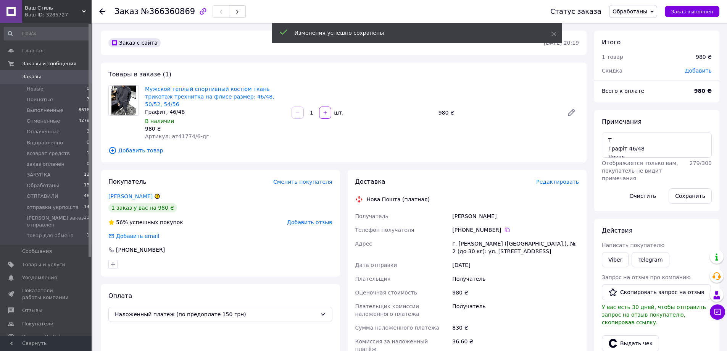
scroll to position [153, 0]
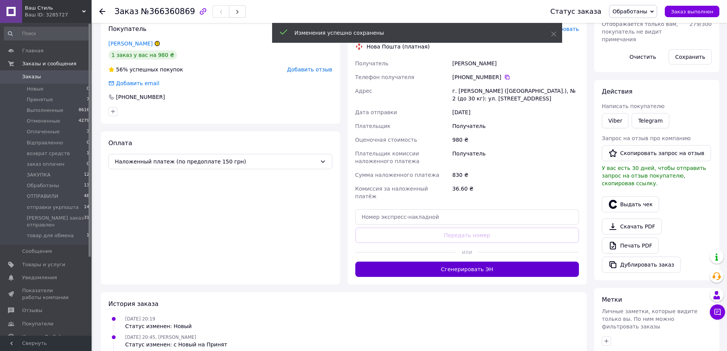
drag, startPoint x: 471, startPoint y: 253, endPoint x: 480, endPoint y: 263, distance: 13.0
click at [472, 262] on button "Сгенерировать ЭН" at bounding box center [467, 269] width 224 height 15
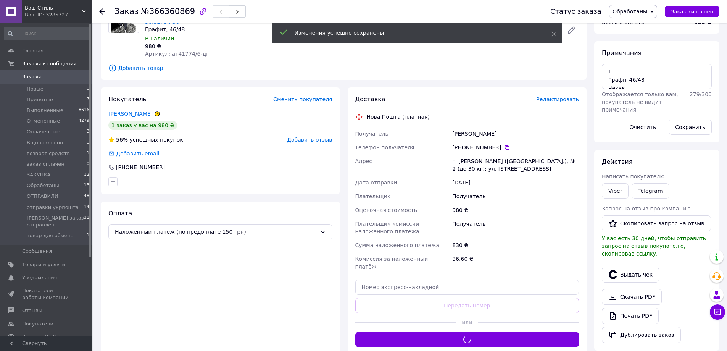
scroll to position [0, 0]
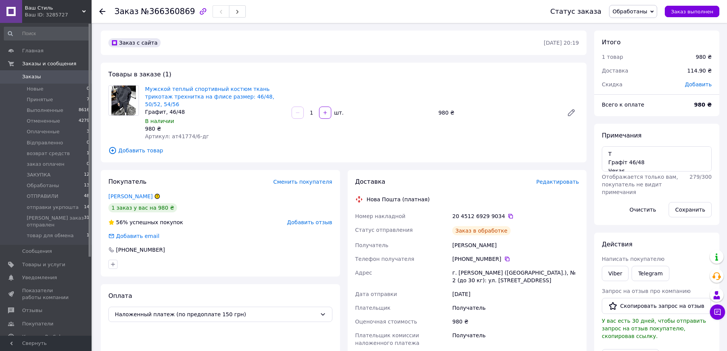
click at [643, 13] on span "Обработаны" at bounding box center [630, 11] width 35 height 6
click at [636, 39] on li "ЗАКУПКА" at bounding box center [657, 41] width 94 height 11
click at [506, 212] on div "20 4512 6929 9034" at bounding box center [515, 216] width 127 height 8
click at [508, 213] on icon at bounding box center [511, 216] width 6 height 6
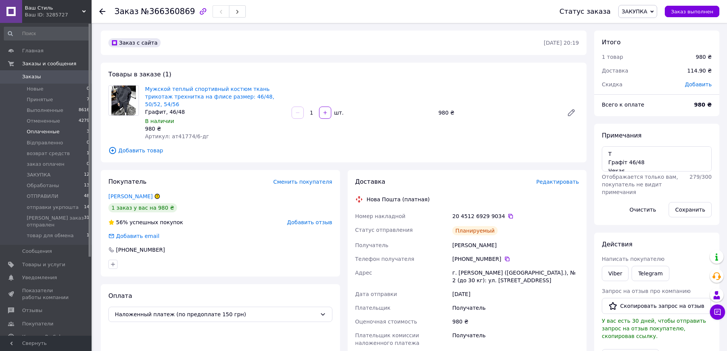
click at [58, 130] on li "Оплаченные 3" at bounding box center [47, 131] width 94 height 11
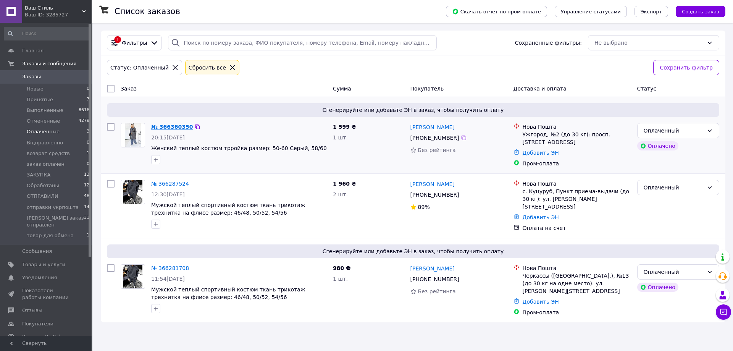
click at [181, 125] on link "№ 366360350" at bounding box center [172, 127] width 42 height 6
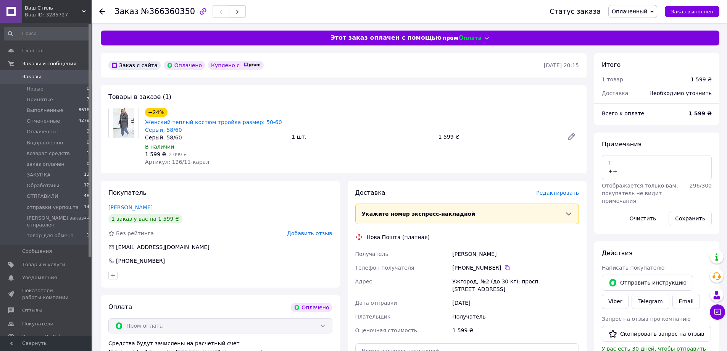
click at [636, 14] on span "Оплаченный" at bounding box center [630, 11] width 36 height 6
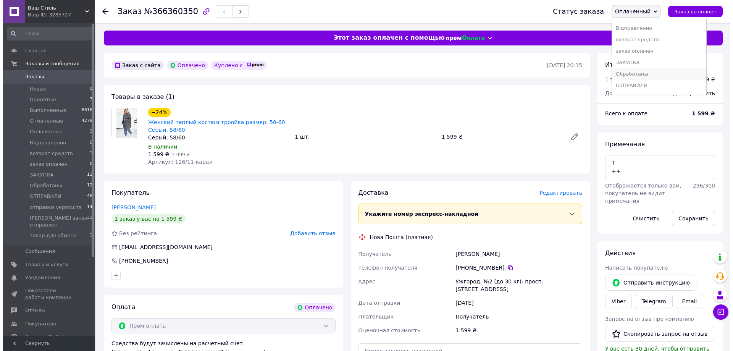
scroll to position [66, 0]
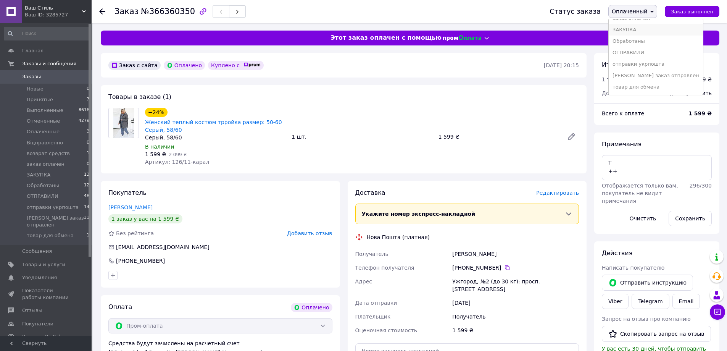
click at [641, 31] on li "ЗАКУПКА" at bounding box center [656, 29] width 94 height 11
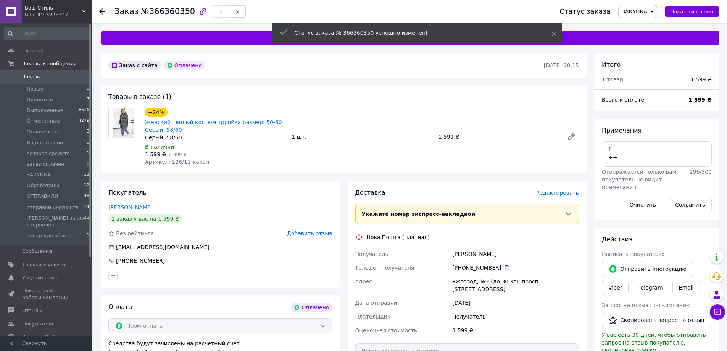
click at [103, 9] on icon at bounding box center [102, 11] width 6 height 6
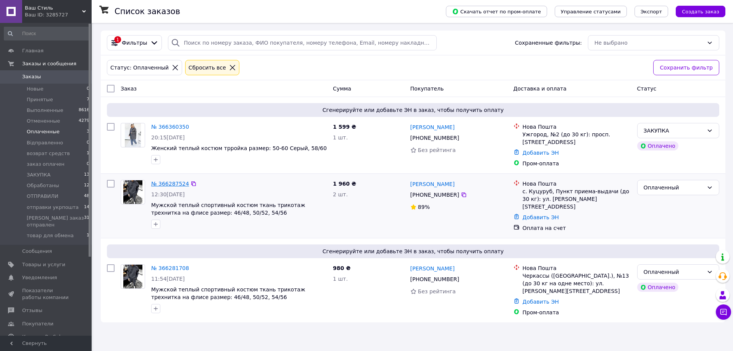
click at [170, 182] on link "№ 366287524" at bounding box center [170, 184] width 38 height 6
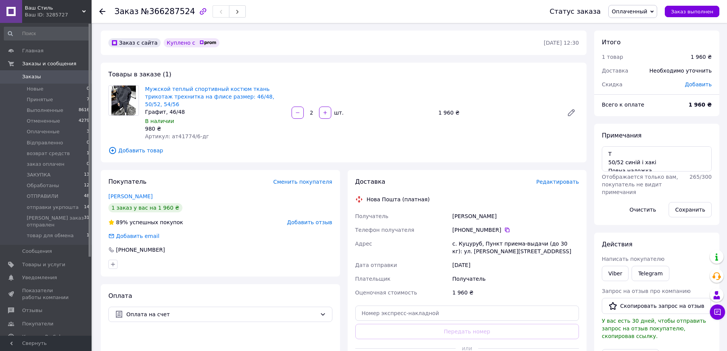
click at [103, 13] on icon at bounding box center [102, 11] width 6 height 6
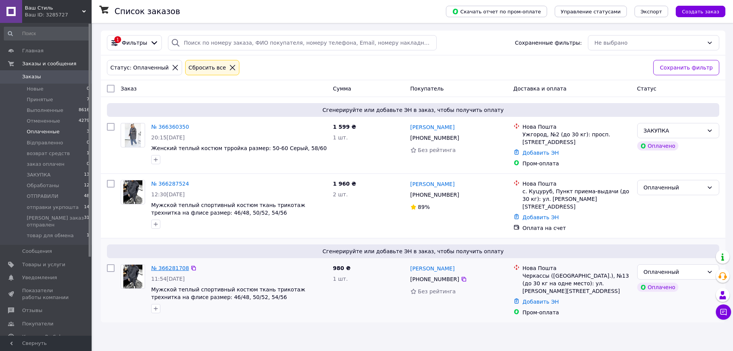
click at [168, 265] on link "№ 366281708" at bounding box center [170, 268] width 38 height 6
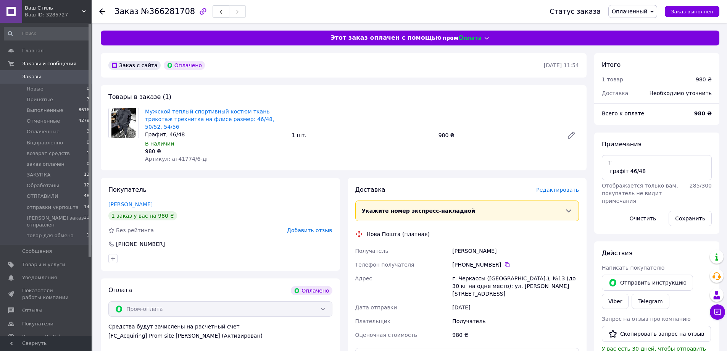
click at [102, 9] on use at bounding box center [102, 11] width 6 height 6
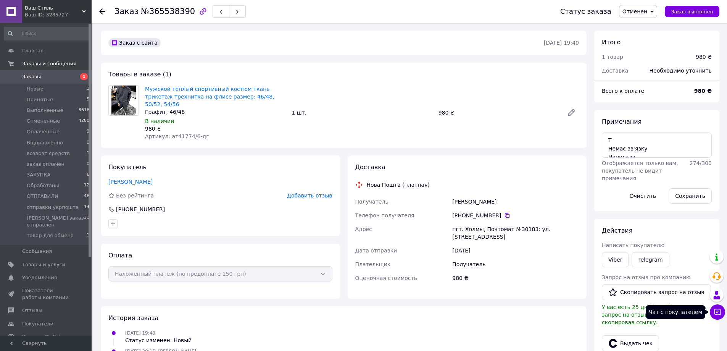
click at [716, 313] on icon at bounding box center [718, 312] width 8 height 8
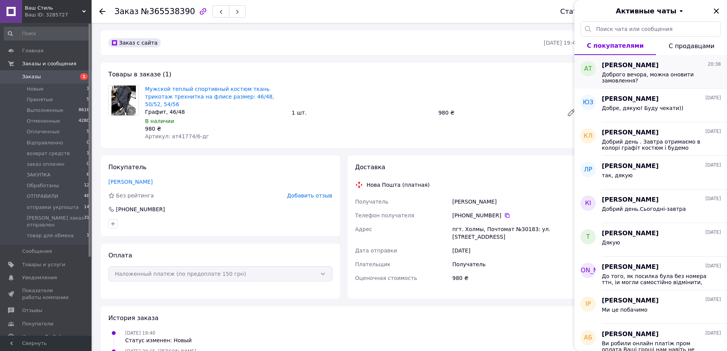
click at [635, 68] on span "[PERSON_NAME]" at bounding box center [630, 65] width 57 height 9
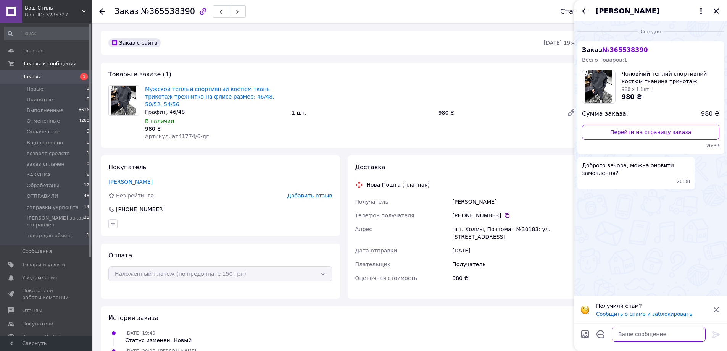
click at [665, 330] on textarea at bounding box center [659, 333] width 94 height 15
type textarea "Добрий вечір"
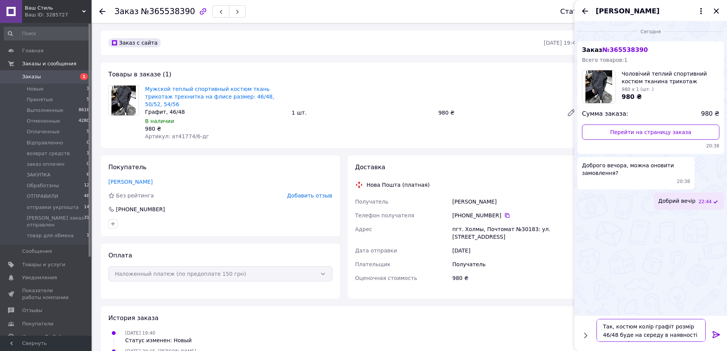
type textarea "Так, костюм колір графіт розмір 46/48 буде на середу в наявності на складі"
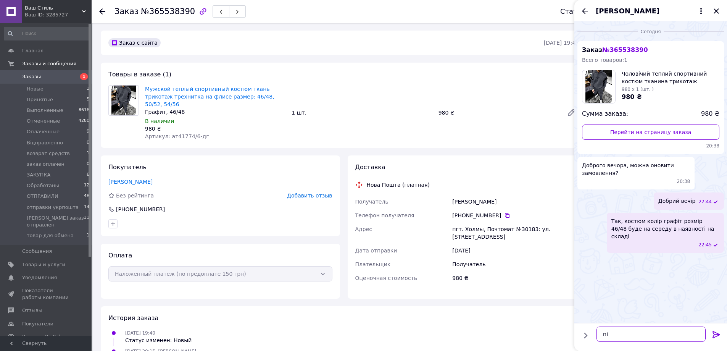
type textarea "п"
click at [718, 13] on icon "Закрыть" at bounding box center [716, 10] width 5 height 5
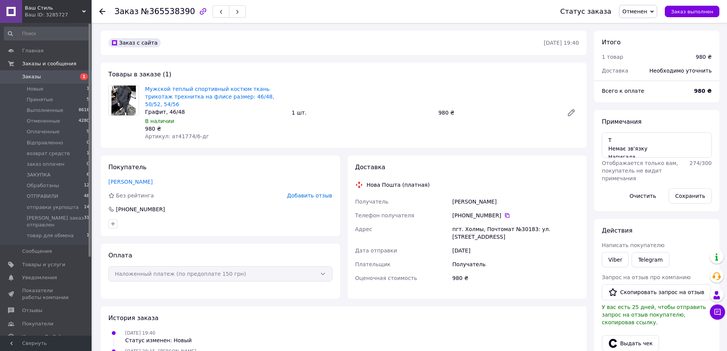
drag, startPoint x: 651, startPoint y: 11, endPoint x: 659, endPoint y: 33, distance: 23.9
click at [648, 11] on span "Отменен" at bounding box center [635, 11] width 25 height 6
click at [656, 43] on li "Обработаны" at bounding box center [667, 41] width 94 height 11
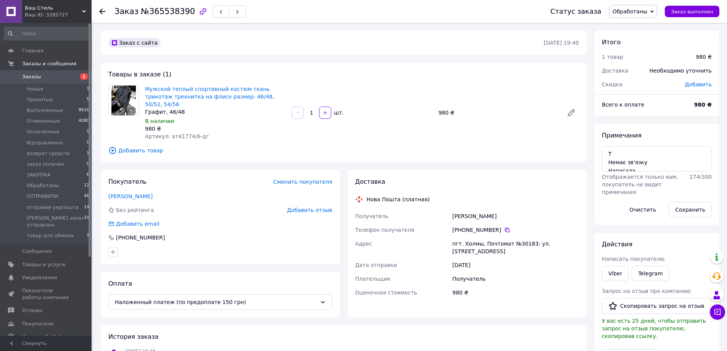
click at [223, 153] on div "Товары в заказе (1) Мужской теплый спортивный костюм ткань трикотаж трехнитка н…" at bounding box center [344, 113] width 486 height 100
click at [36, 78] on span "Заказы" at bounding box center [31, 76] width 19 height 7
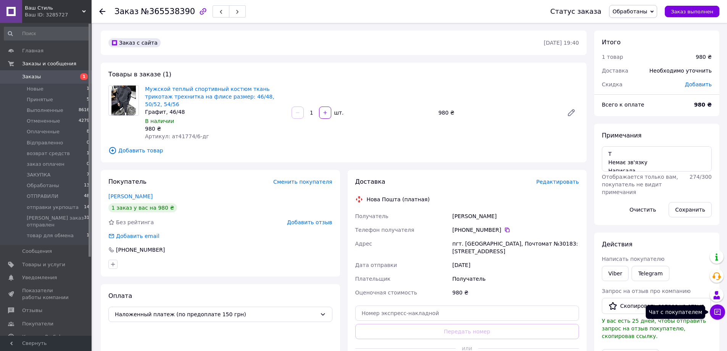
click at [718, 313] on icon at bounding box center [718, 312] width 8 height 8
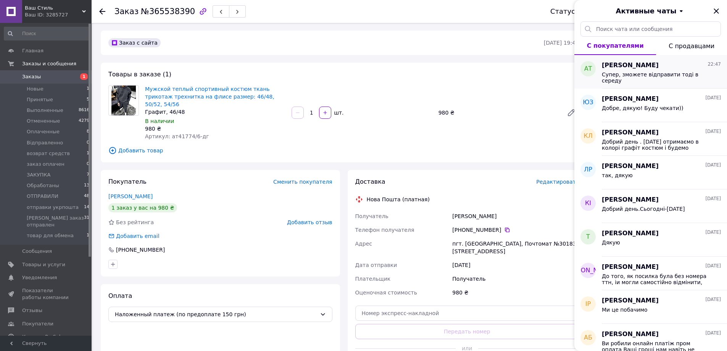
click at [625, 71] on span "Супер, зможете відправити тоді в середу" at bounding box center [656, 77] width 108 height 12
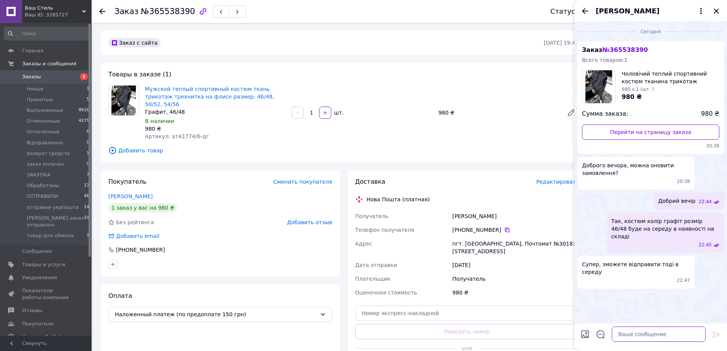
click at [657, 336] on textarea at bounding box center [659, 333] width 94 height 15
type textarea "Вам менеджер відправила на вайбер реквізити на передоплату?"
click at [716, 12] on icon "Закрыть" at bounding box center [716, 10] width 9 height 9
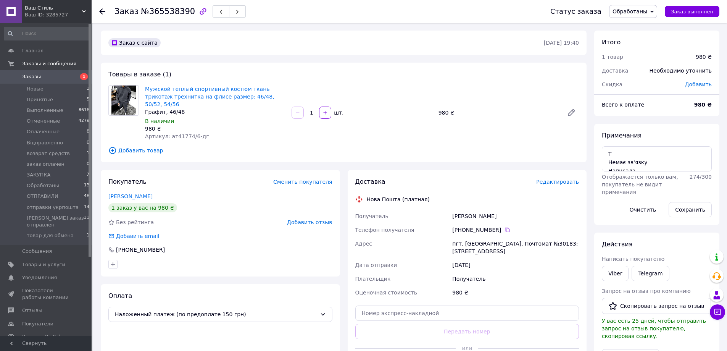
click at [33, 80] on span "Заказы" at bounding box center [31, 76] width 19 height 7
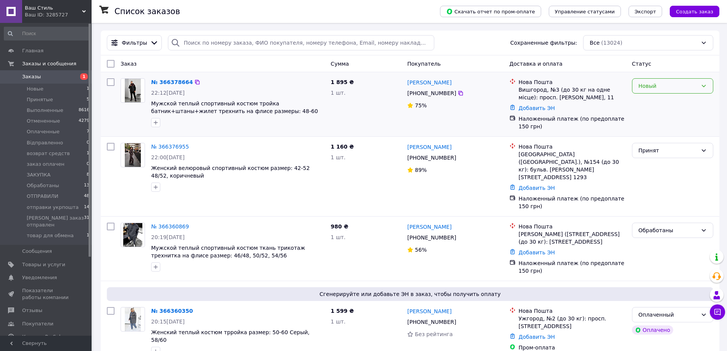
click at [688, 93] on div "Новый" at bounding box center [672, 104] width 87 height 58
click at [683, 92] on div "Новый" at bounding box center [672, 85] width 81 height 15
click at [669, 105] on li "Принят" at bounding box center [673, 103] width 81 height 14
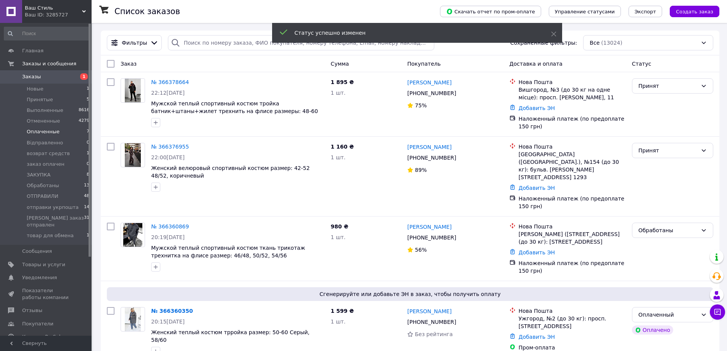
click at [33, 132] on span "Оплаченные" at bounding box center [43, 131] width 33 height 7
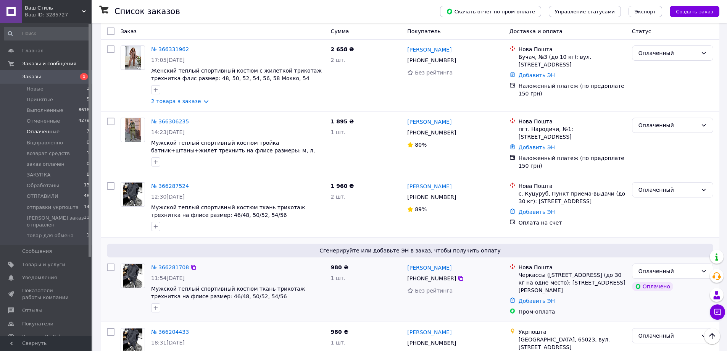
scroll to position [244, 0]
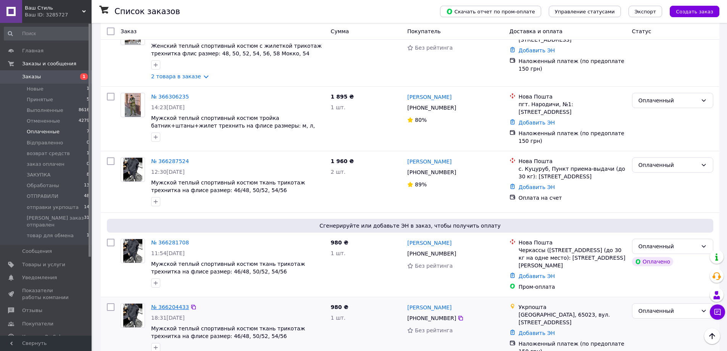
click at [169, 304] on link "№ 366204433" at bounding box center [170, 307] width 38 height 6
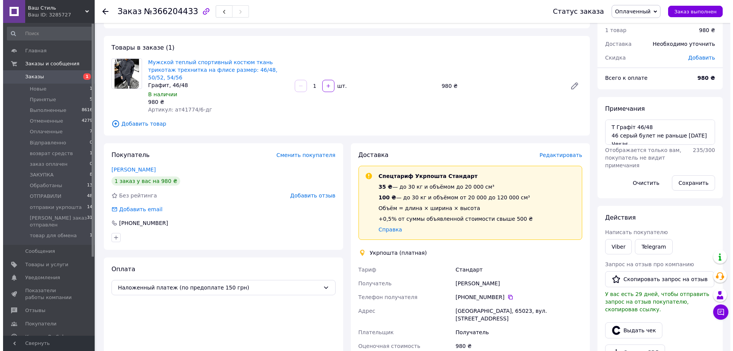
scroll to position [76, 0]
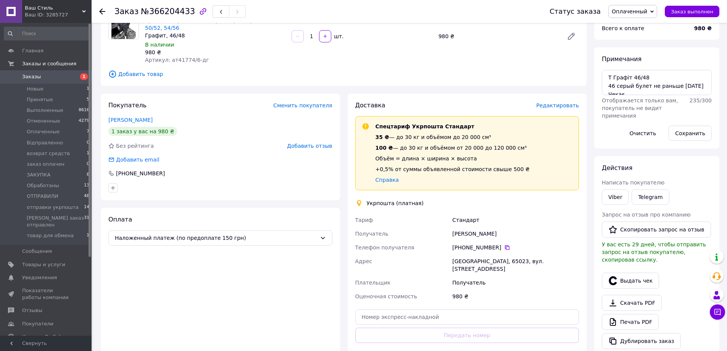
click at [555, 102] on span "Редактировать" at bounding box center [557, 105] width 43 height 6
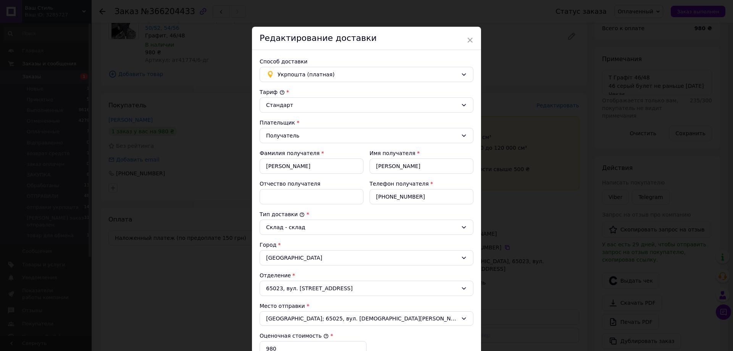
click at [327, 274] on div "Отделение" at bounding box center [367, 275] width 214 height 8
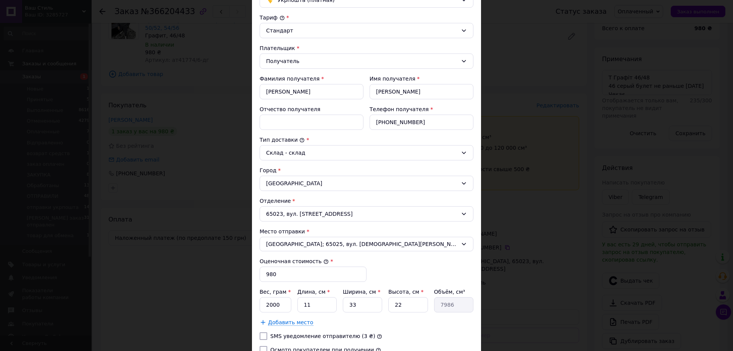
scroll to position [154, 0]
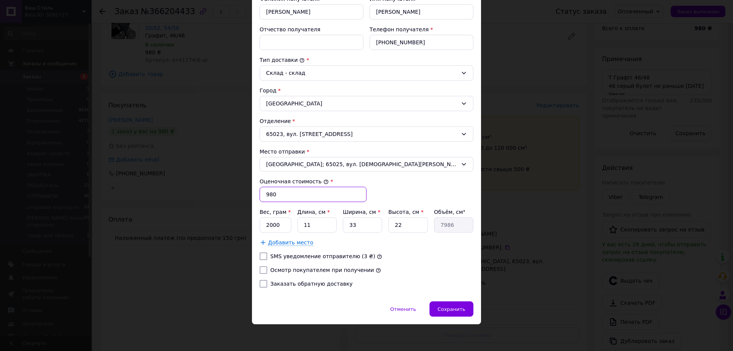
click at [283, 192] on input "980" at bounding box center [313, 194] width 107 height 15
click at [307, 194] on input "830" at bounding box center [313, 194] width 107 height 15
type input "980"
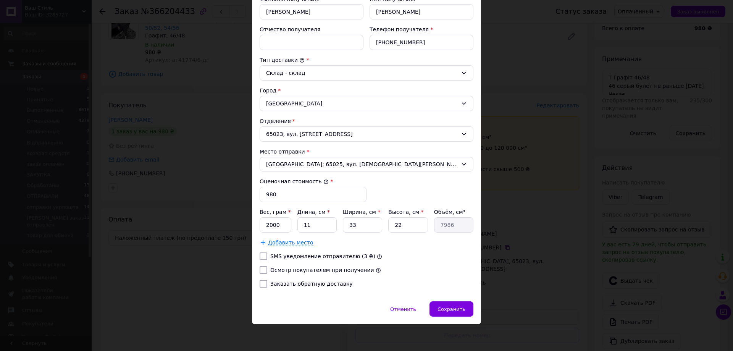
click at [310, 272] on label "Осмотр покупателем при получении" at bounding box center [322, 270] width 104 height 6
click at [267, 272] on input "Осмотр покупателем при получении" at bounding box center [264, 270] width 8 height 8
checkbox input "true"
click at [311, 281] on label "Заказать обратную доставку" at bounding box center [311, 284] width 82 height 6
click at [267, 281] on input "Заказать обратную доставку" at bounding box center [264, 284] width 8 height 8
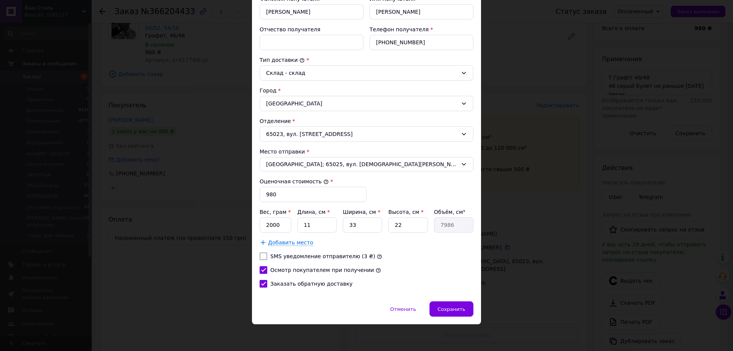
checkbox input "true"
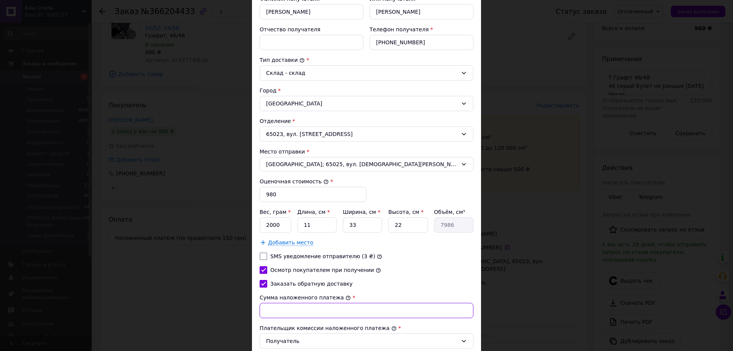
click at [319, 306] on input "Сумма наложенного платежа" at bounding box center [367, 310] width 214 height 15
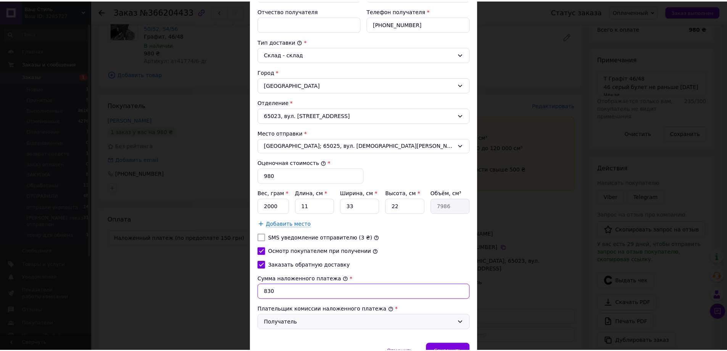
scroll to position [215, 0]
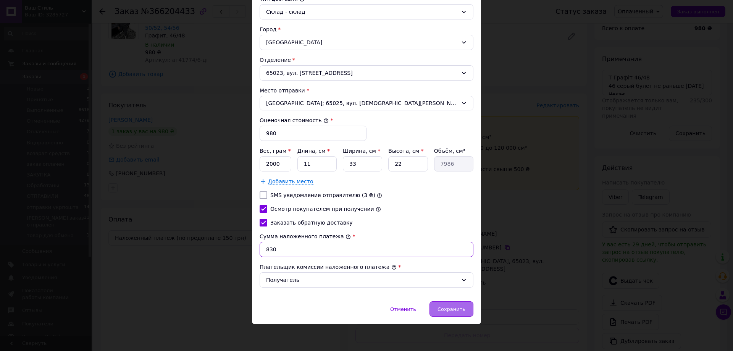
type input "830"
click at [459, 314] on div "Сохранить" at bounding box center [452, 308] width 44 height 15
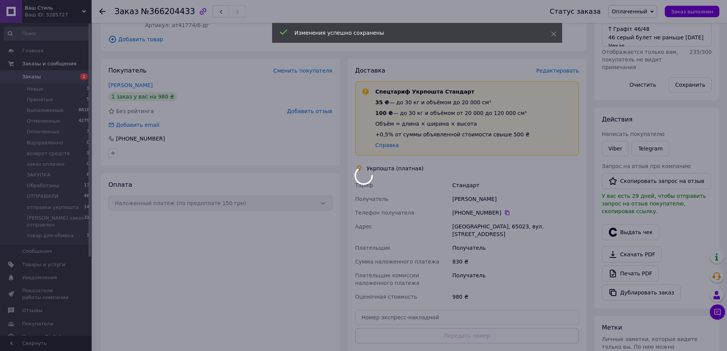
scroll to position [191, 0]
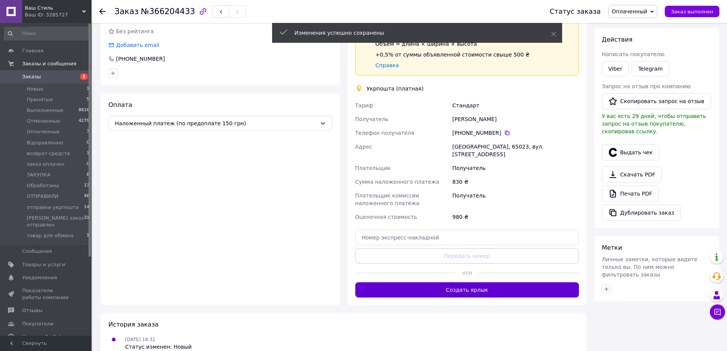
click at [475, 282] on button "Создать ярлык" at bounding box center [467, 289] width 224 height 15
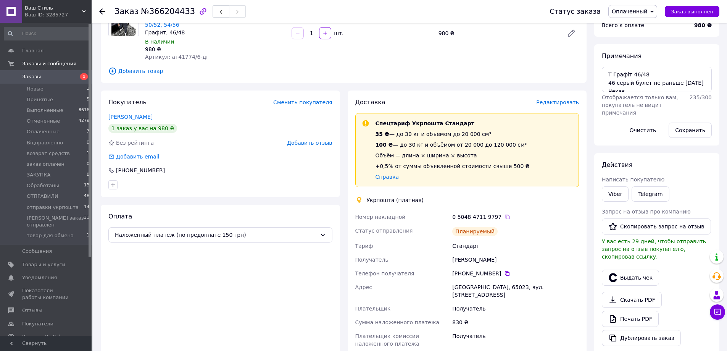
scroll to position [76, 0]
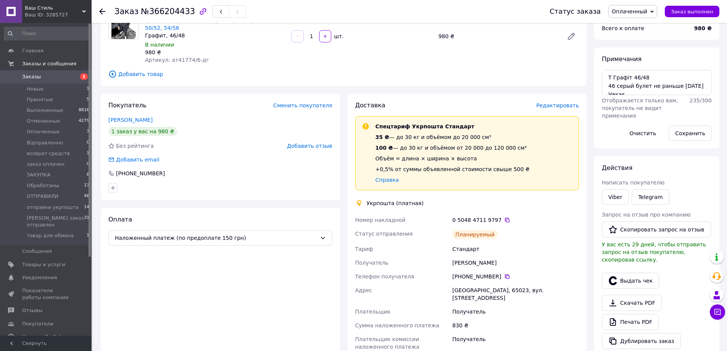
drag, startPoint x: 637, startPoint y: 8, endPoint x: 641, endPoint y: 31, distance: 23.4
click at [637, 8] on span "Оплаченный" at bounding box center [630, 11] width 36 height 6
click at [632, 32] on li "ЗАКУПКА" at bounding box center [656, 29] width 94 height 11
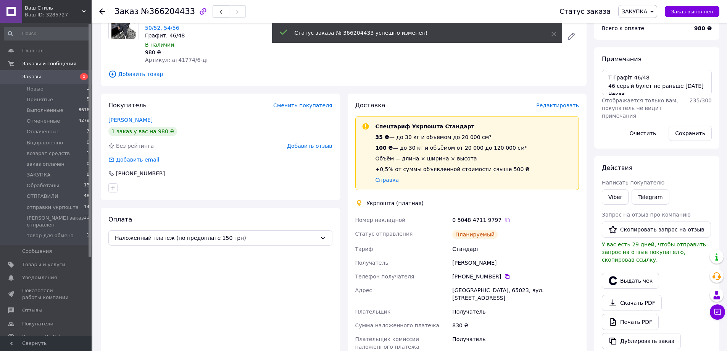
click at [102, 11] on icon at bounding box center [102, 11] width 6 height 6
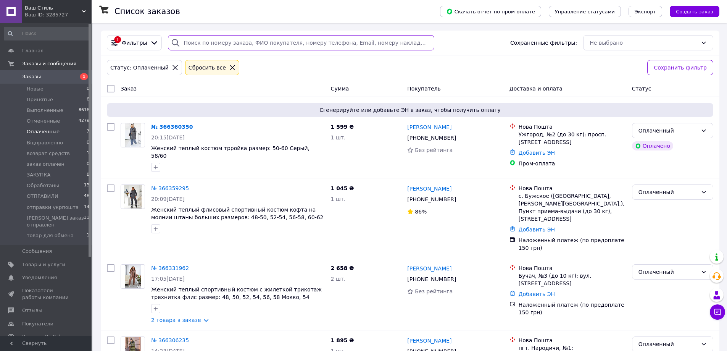
click at [235, 46] on input "search" at bounding box center [301, 42] width 266 height 15
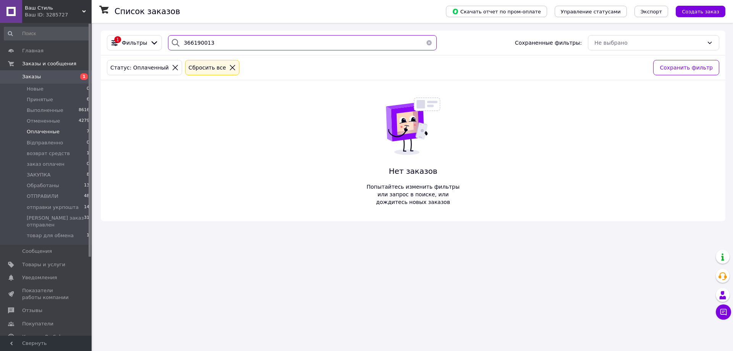
type input "366190013"
click at [77, 71] on link "Заказы 1" at bounding box center [47, 76] width 94 height 13
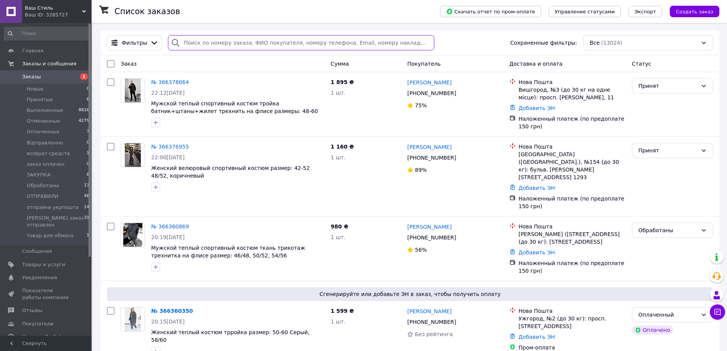
click at [232, 44] on input "search" at bounding box center [301, 42] width 266 height 15
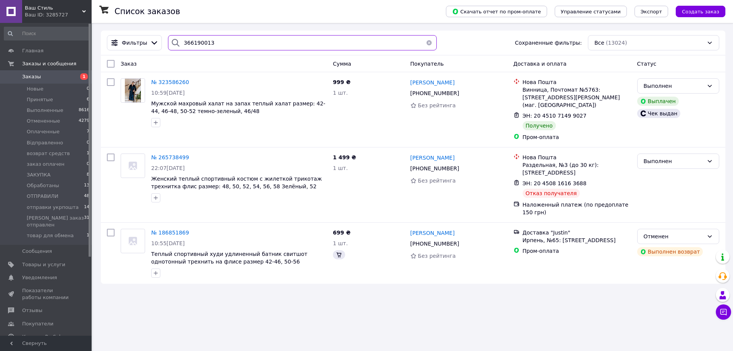
type input "366190013"
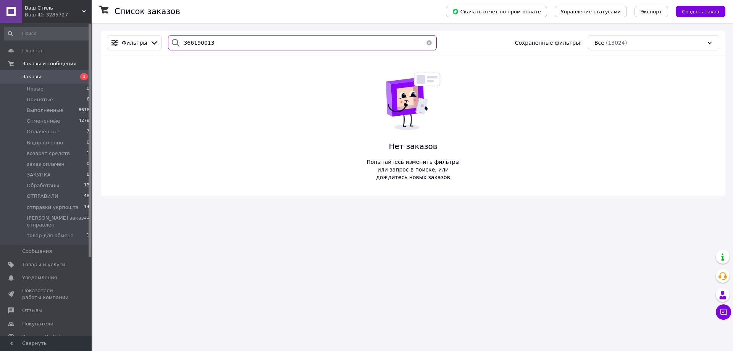
click at [220, 47] on input "366190013" at bounding box center [302, 42] width 269 height 15
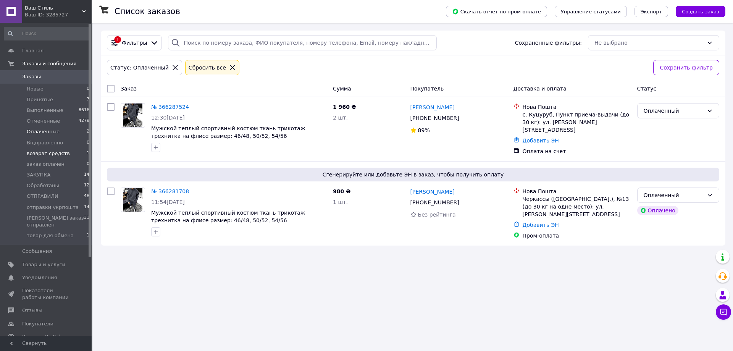
click at [51, 154] on span "возврат средств" at bounding box center [48, 153] width 43 height 7
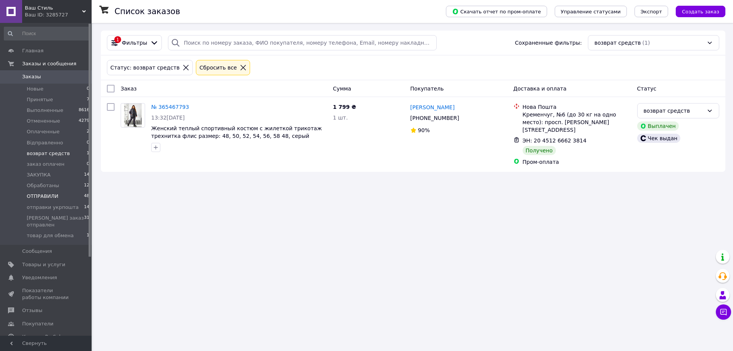
click at [44, 193] on span "ОТПРАВИЛИ" at bounding box center [43, 196] width 32 height 7
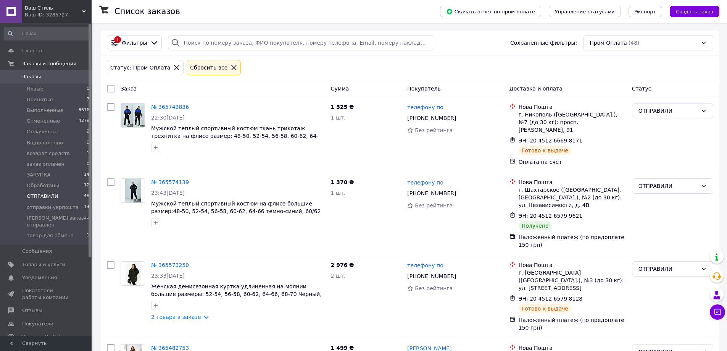
click at [43, 78] on span "Заказы" at bounding box center [46, 76] width 48 height 7
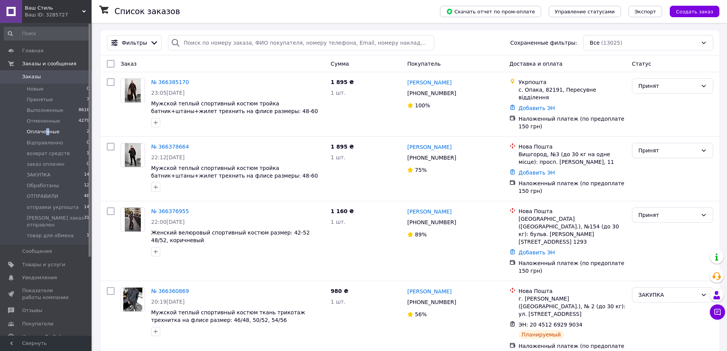
click at [45, 126] on li "Оплаченные 2" at bounding box center [47, 131] width 94 height 11
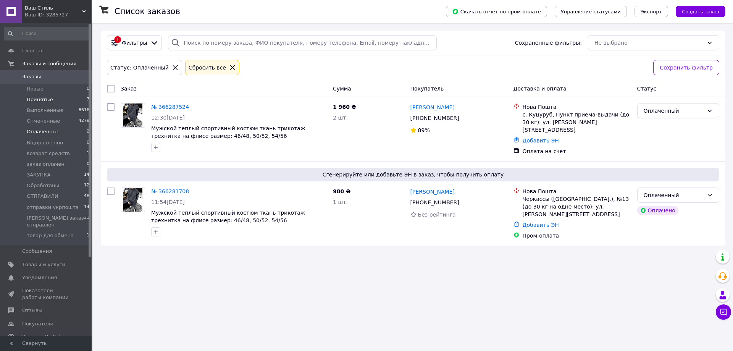
click at [60, 100] on li "Принятые 7" at bounding box center [47, 99] width 94 height 11
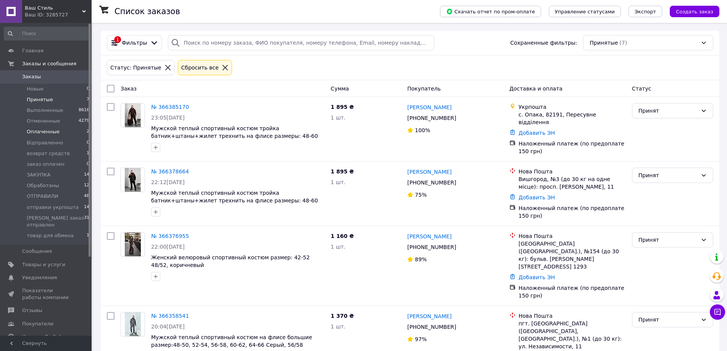
click at [56, 132] on li "Оплаченные 2" at bounding box center [47, 131] width 94 height 11
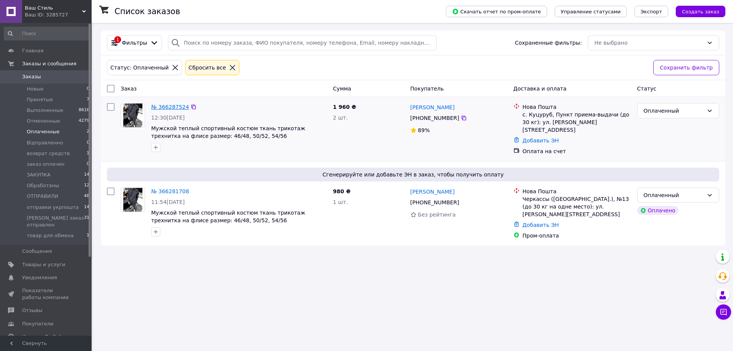
click at [160, 106] on link "№ 366287524" at bounding box center [170, 107] width 38 height 6
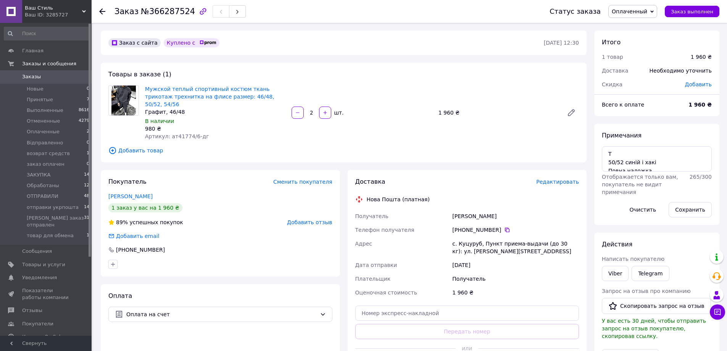
click at [101, 10] on use at bounding box center [102, 11] width 6 height 6
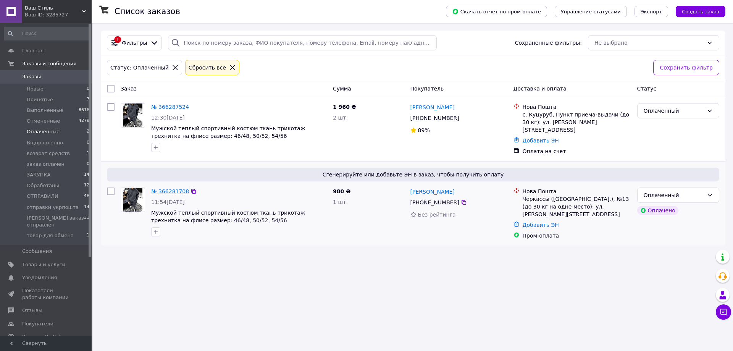
click at [171, 188] on link "№ 366281708" at bounding box center [170, 191] width 38 height 6
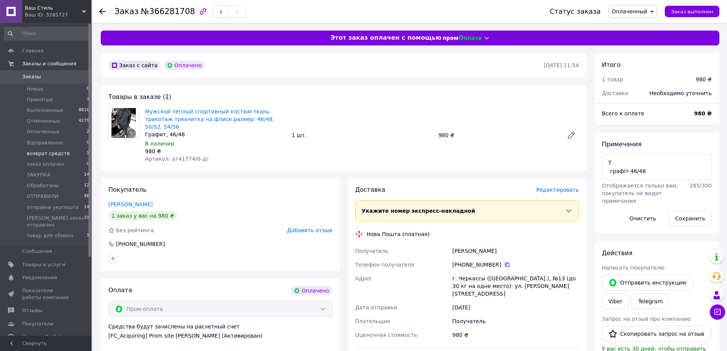
click at [61, 156] on span "возврат средств" at bounding box center [48, 153] width 43 height 7
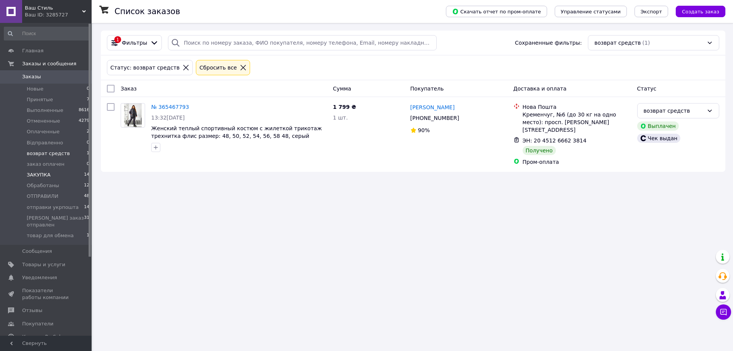
click at [39, 176] on span "ЗАКУПКА" at bounding box center [39, 174] width 24 height 7
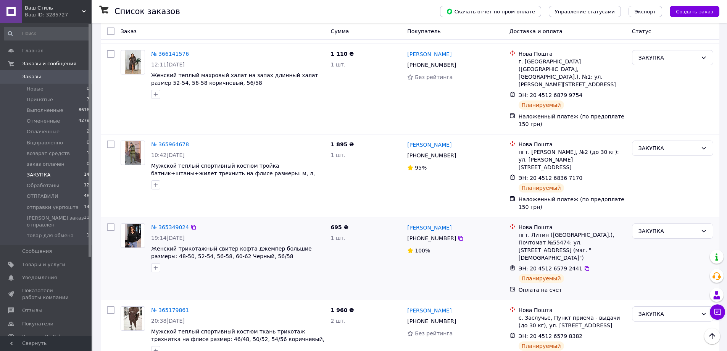
scroll to position [811, 0]
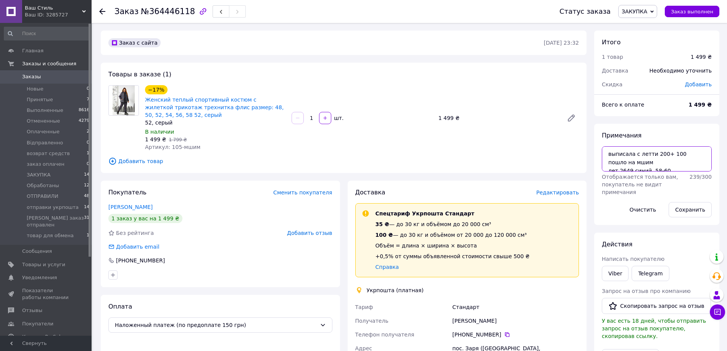
click at [668, 171] on textarea "выписала с летти 200+ 100 пошло на мшим лет 2649 синий 58-60" at bounding box center [657, 158] width 110 height 25
type textarea "выписала с летти 200+ 100 пошло на мшим лет 2649 синий 58-60"
click at [40, 176] on span "ЗАКУПКА" at bounding box center [39, 174] width 24 height 7
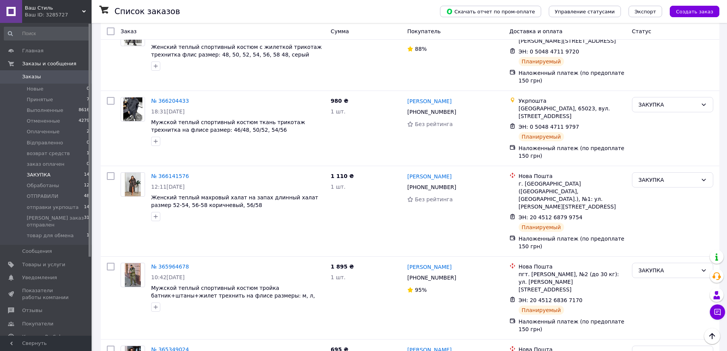
scroll to position [811, 0]
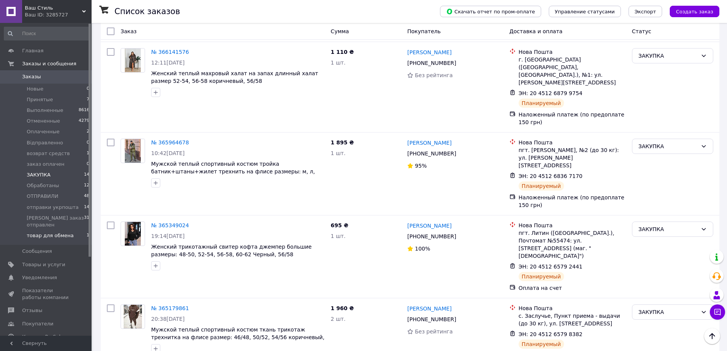
click at [64, 232] on span "товар для обмена" at bounding box center [50, 235] width 47 height 7
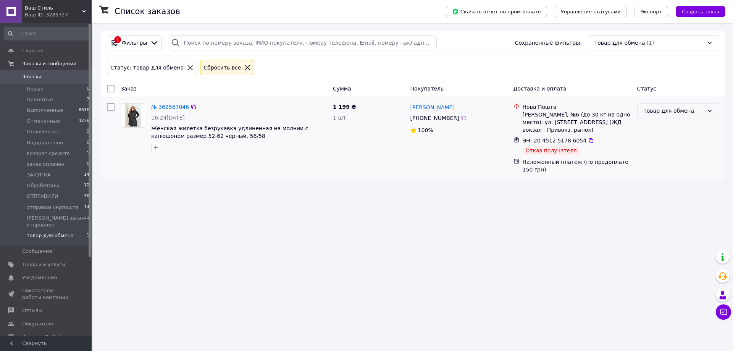
click at [673, 114] on div "товар для обмена" at bounding box center [674, 111] width 60 height 8
click at [403, 171] on div "1 199 ₴ 1 шт." at bounding box center [369, 138] width 78 height 76
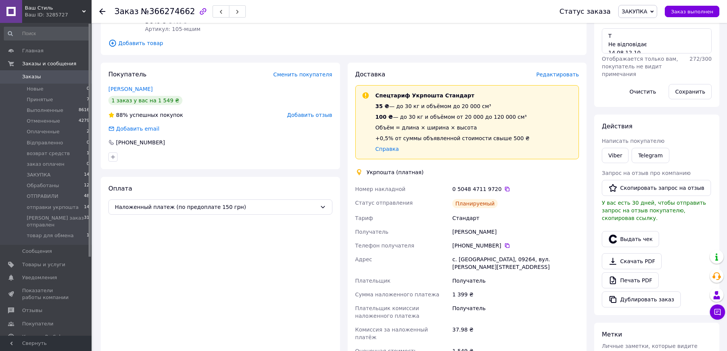
scroll to position [76, 0]
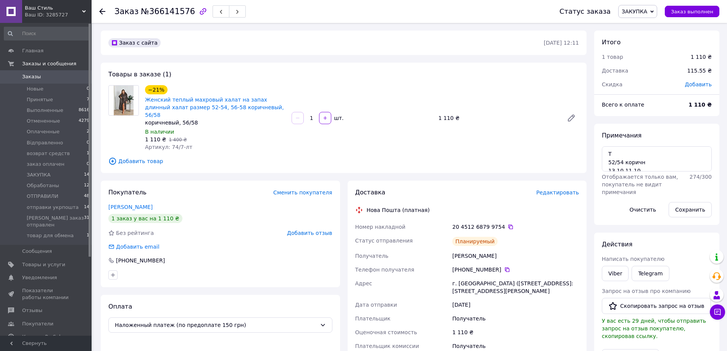
scroll to position [18, 0]
